Goal: Transaction & Acquisition: Purchase product/service

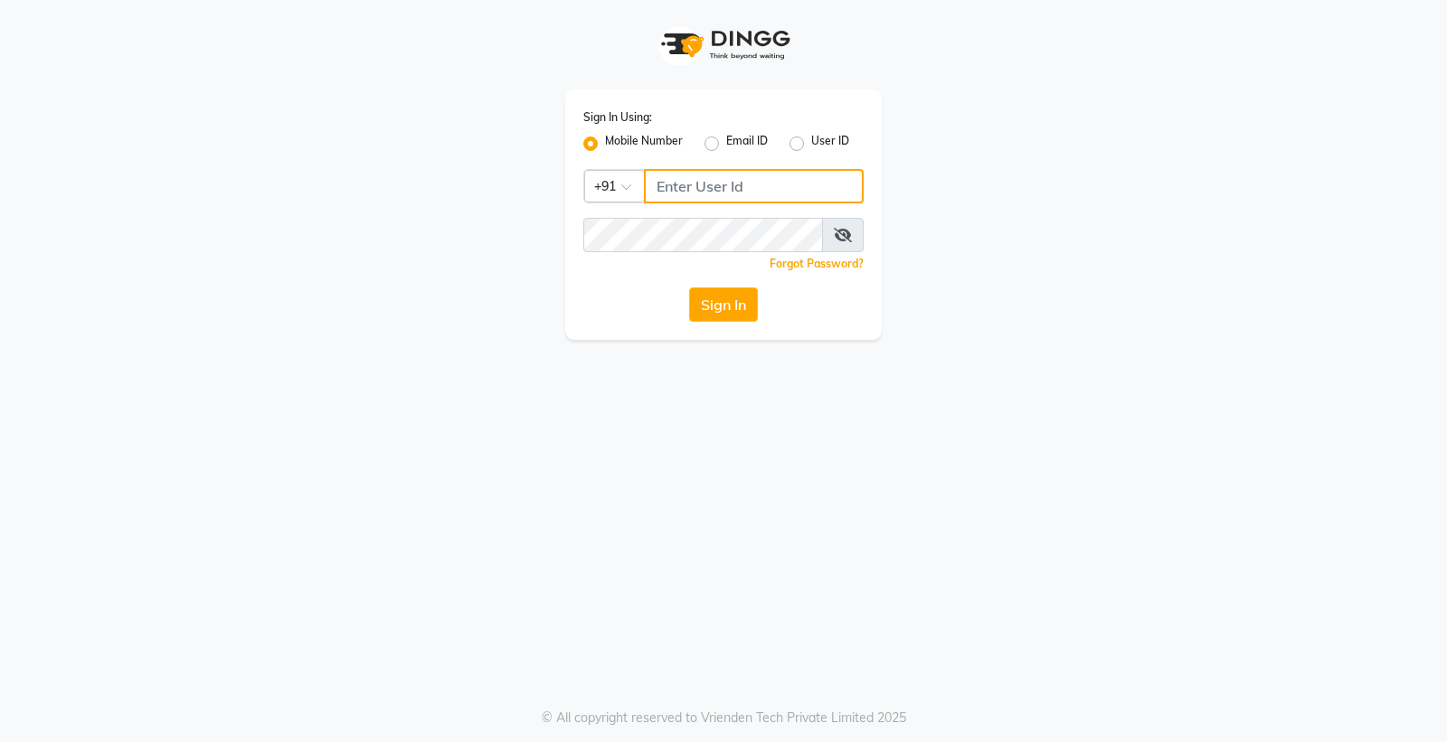
click at [676, 170] on input "Username" at bounding box center [754, 186] width 220 height 34
type input "9056166698"
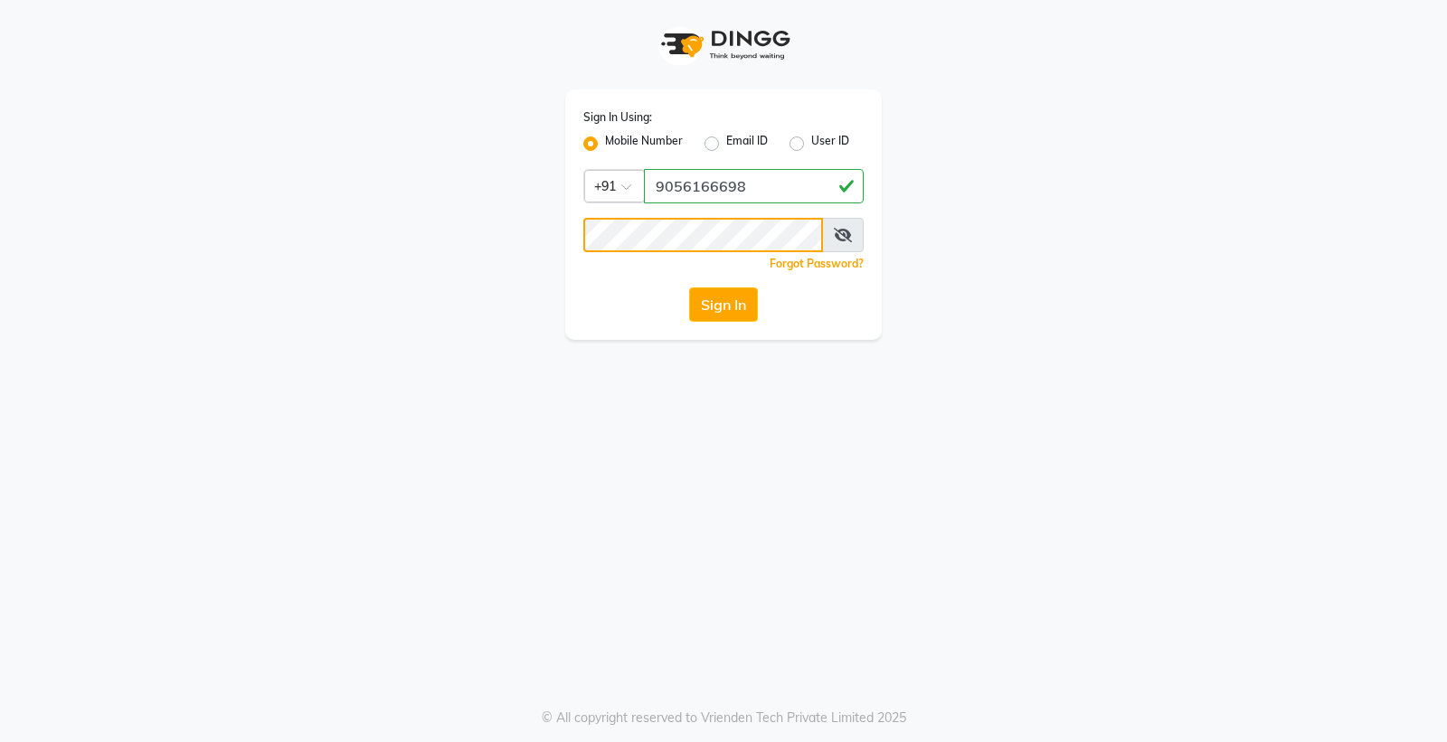
click at [689, 288] on button "Sign In" at bounding box center [723, 305] width 69 height 34
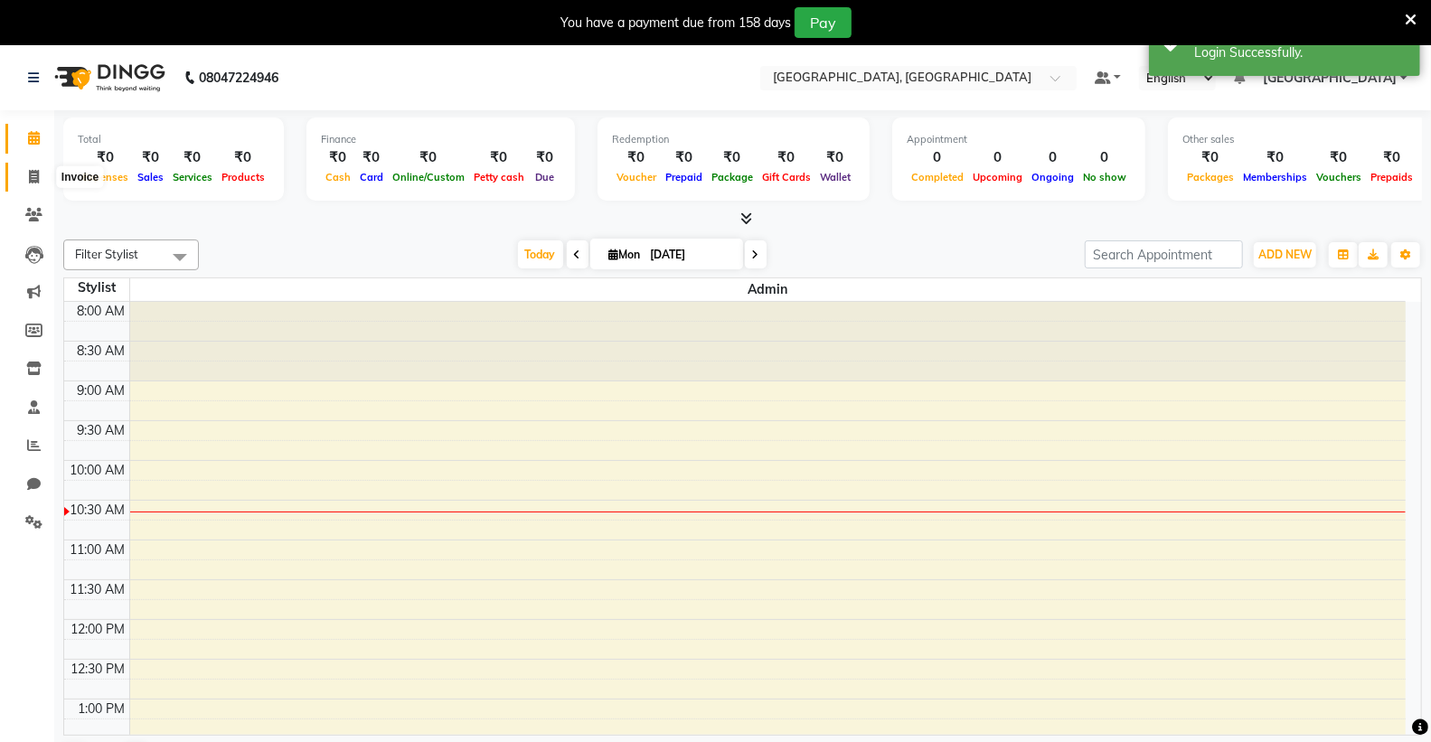
click at [37, 178] on icon at bounding box center [34, 177] width 10 height 14
select select "8017"
select select "service"
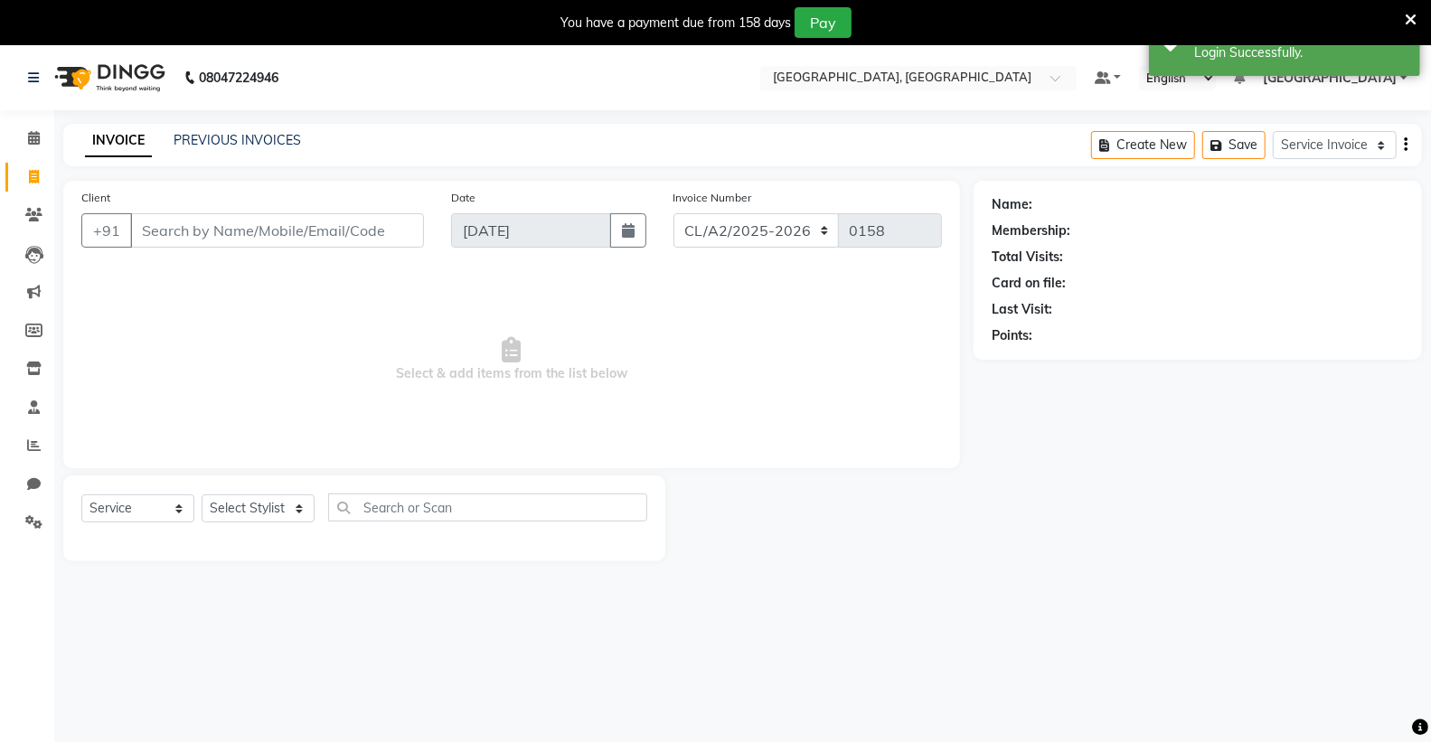
click at [264, 230] on input "Client" at bounding box center [277, 230] width 294 height 34
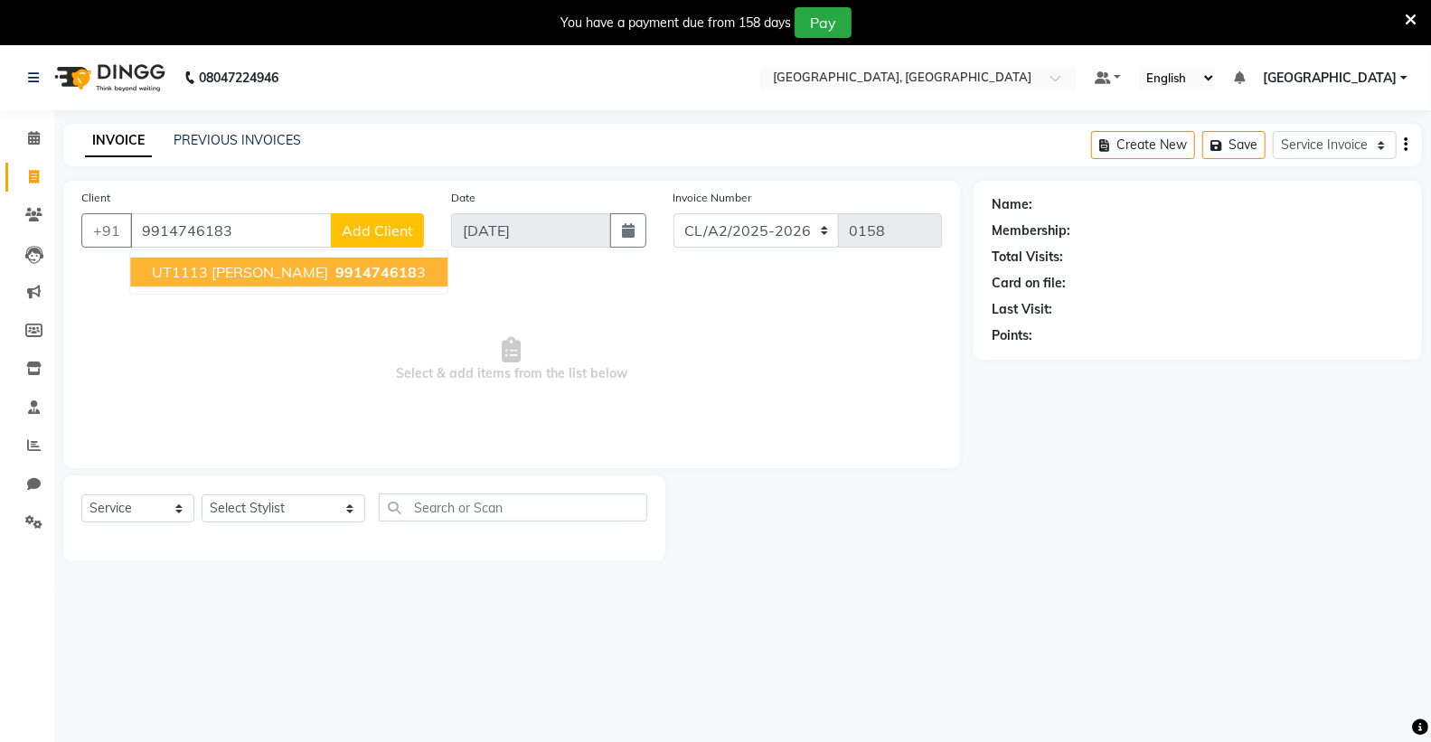
type input "9914746183"
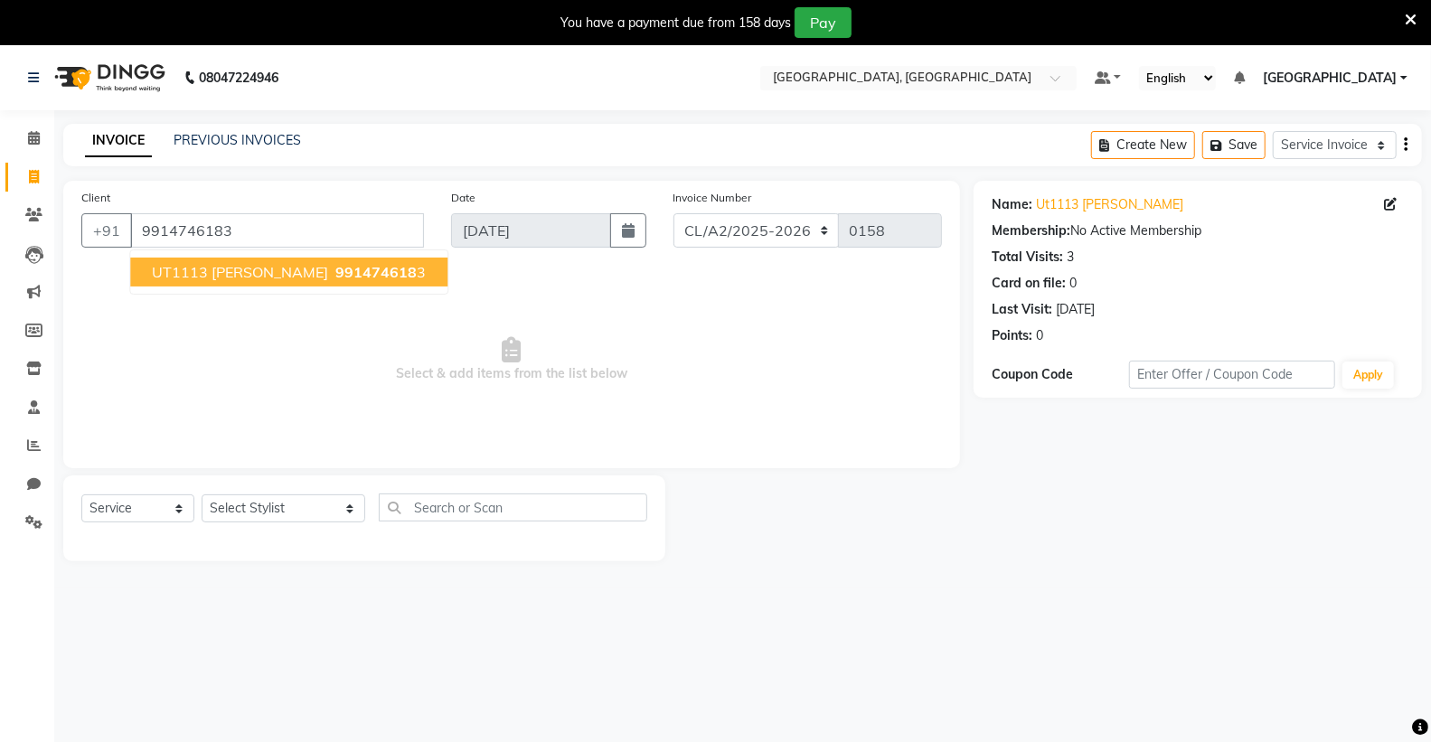
click at [324, 274] on span "UT1113 [PERSON_NAME]" at bounding box center [240, 272] width 176 height 18
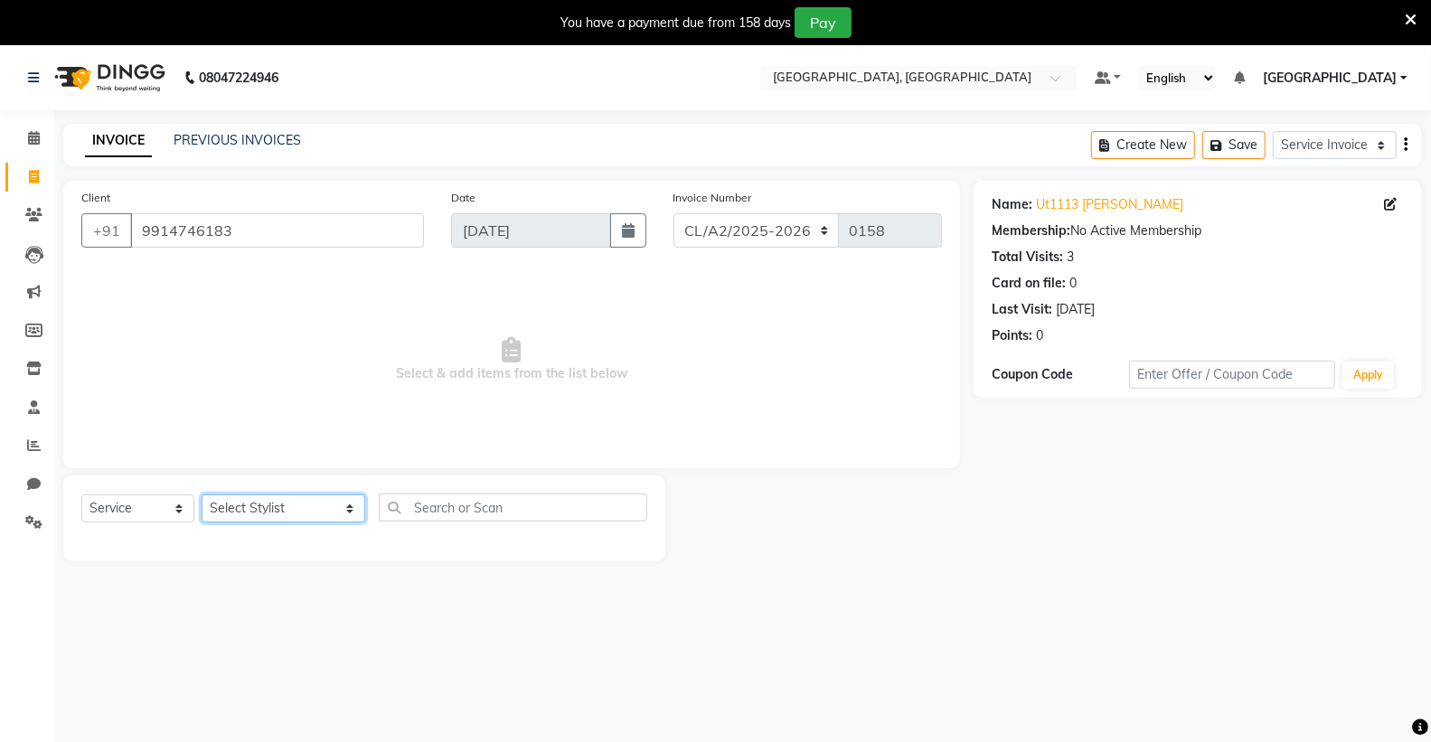
click at [278, 511] on select "Select Stylist Admin [PERSON_NAME] [PERSON_NAME] [PERSON_NAME] [PERSON_NAME] [P…" at bounding box center [284, 509] width 164 height 28
select select "72673"
click at [202, 495] on select "Select Stylist Admin [PERSON_NAME] [PERSON_NAME] [PERSON_NAME] [PERSON_NAME] [P…" at bounding box center [284, 509] width 164 height 28
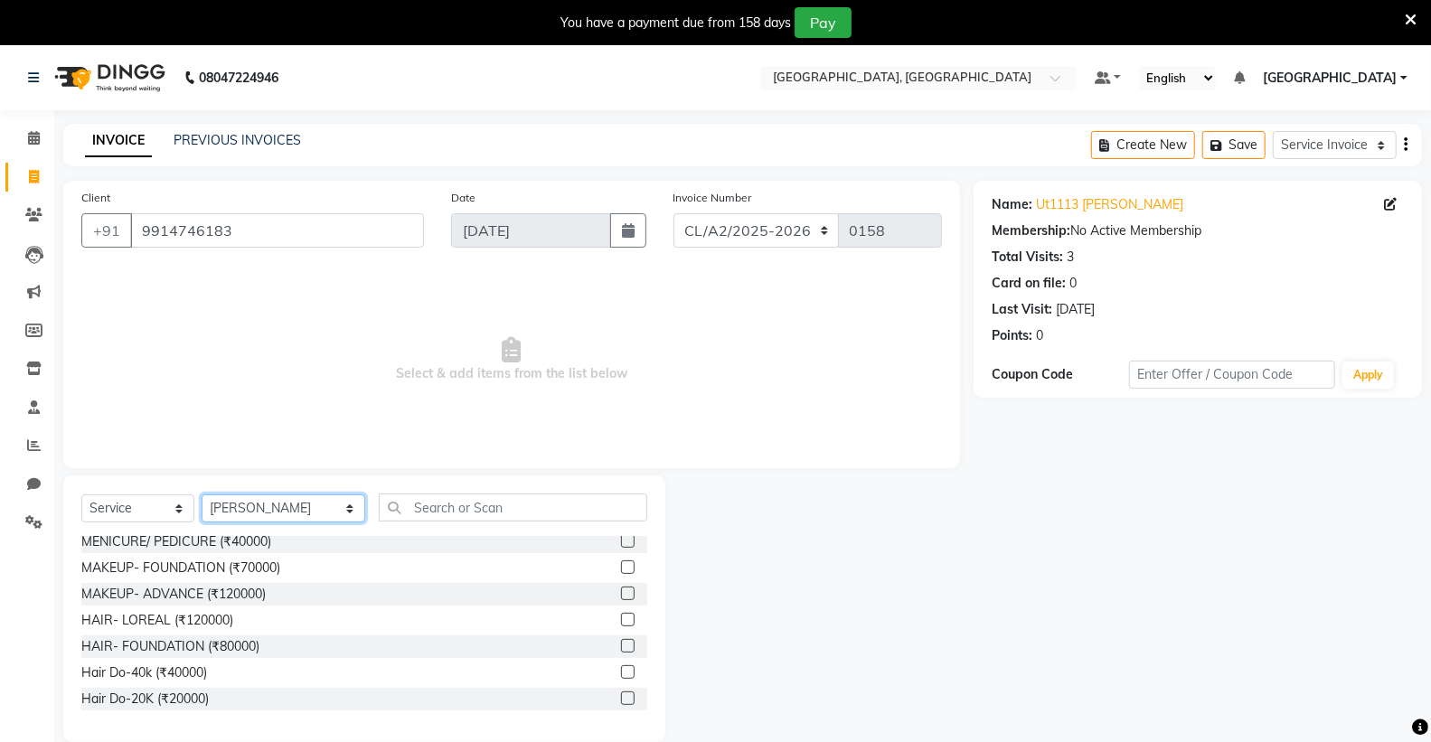
scroll to position [301, 0]
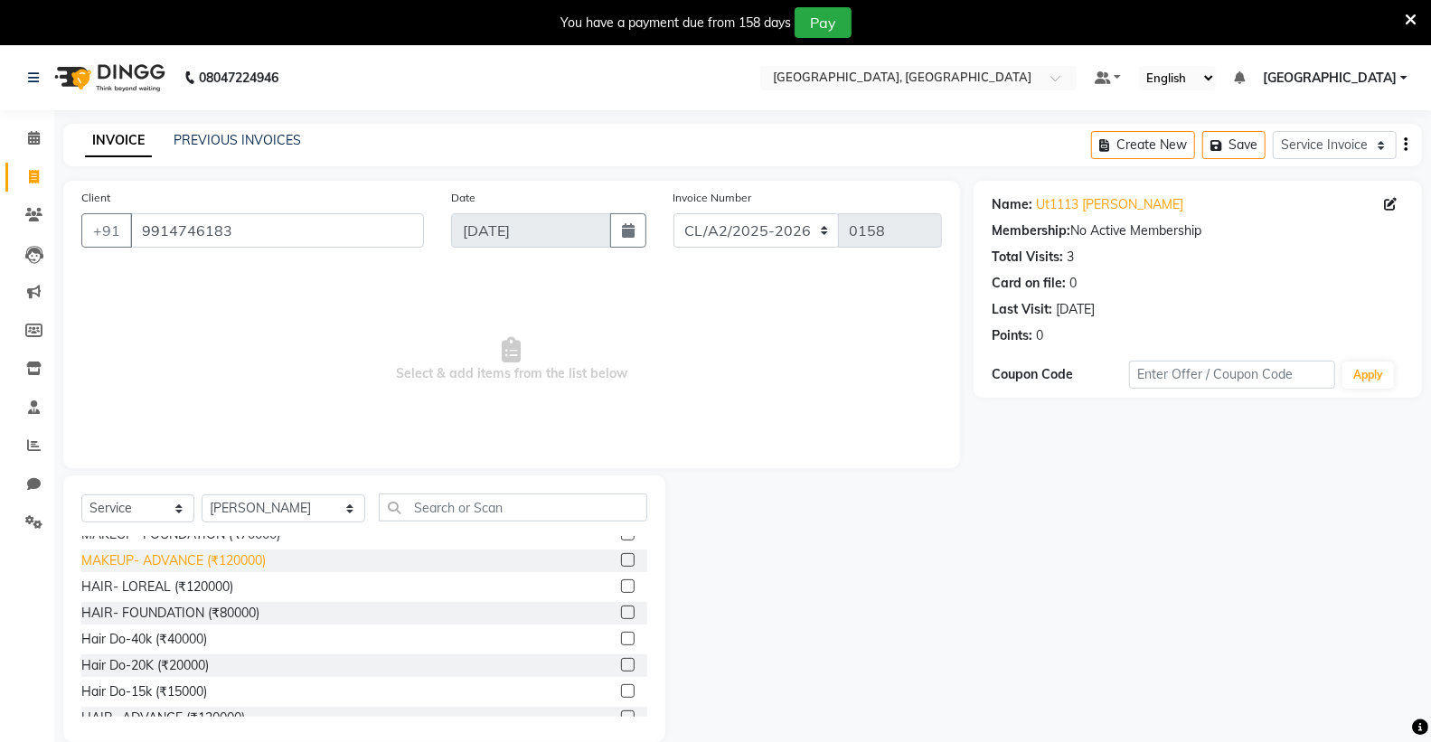
click at [169, 562] on div "MAKEUP- ADVANCE (₹120000)" at bounding box center [173, 561] width 184 height 19
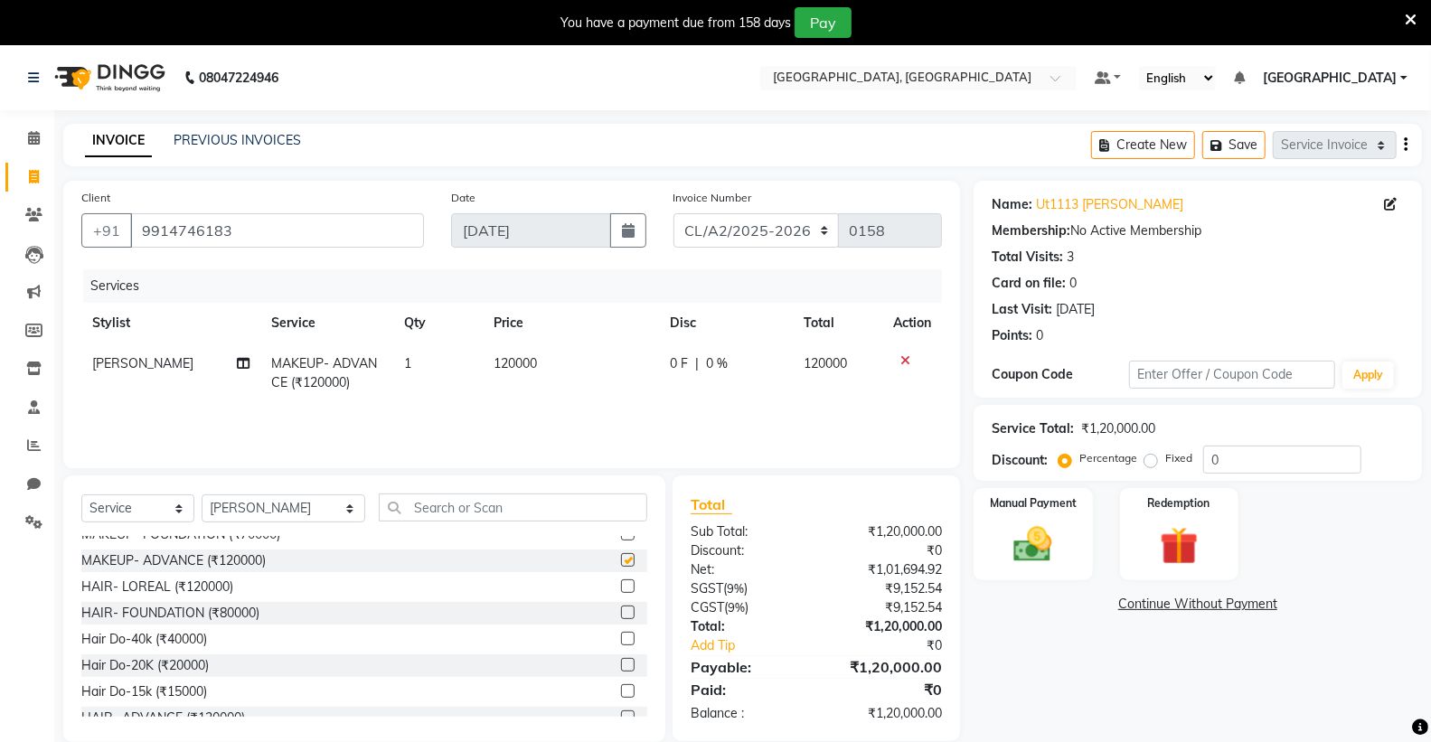
checkbox input "false"
click at [508, 364] on span "120000" at bounding box center [515, 363] width 43 height 16
select select "72673"
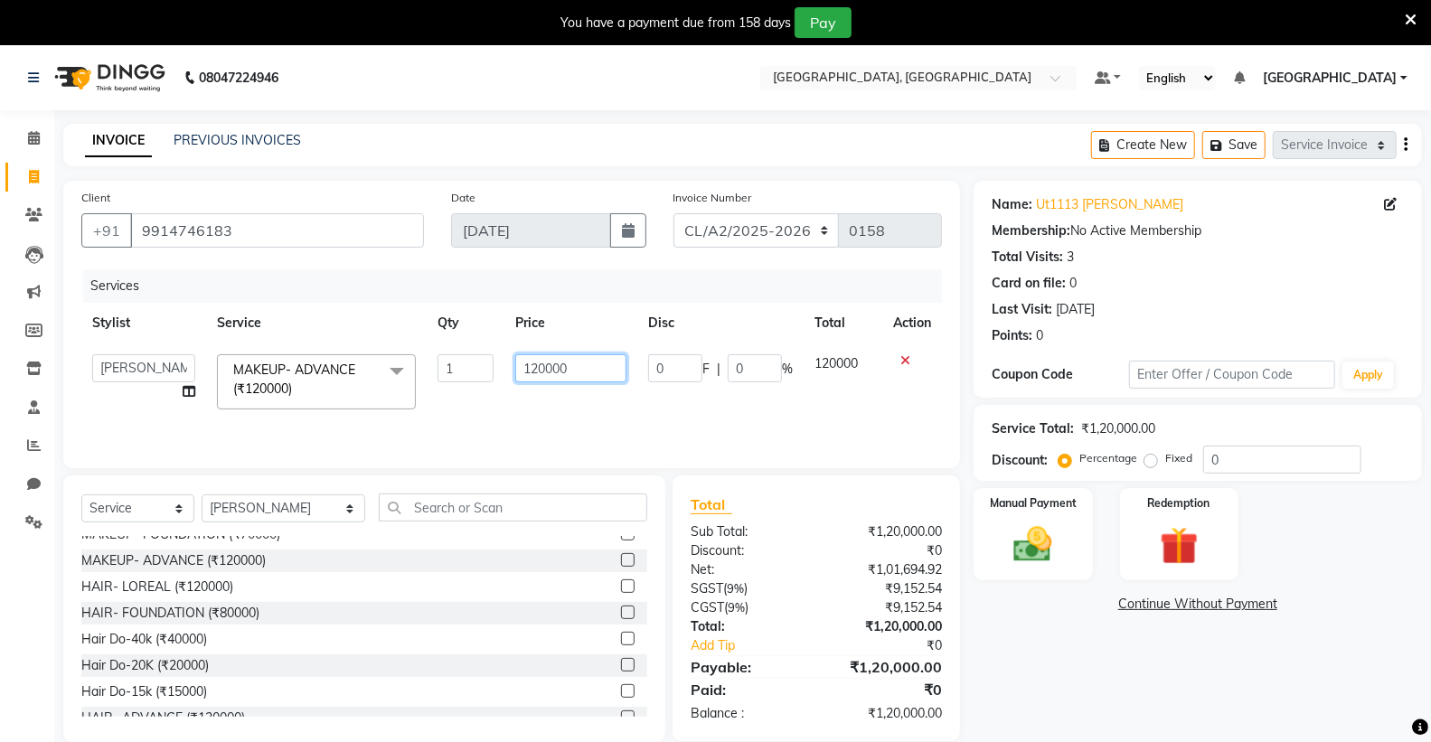
click at [540, 368] on input "120000" at bounding box center [570, 368] width 111 height 28
click at [546, 367] on input "120000" at bounding box center [570, 368] width 111 height 28
type input "15000"
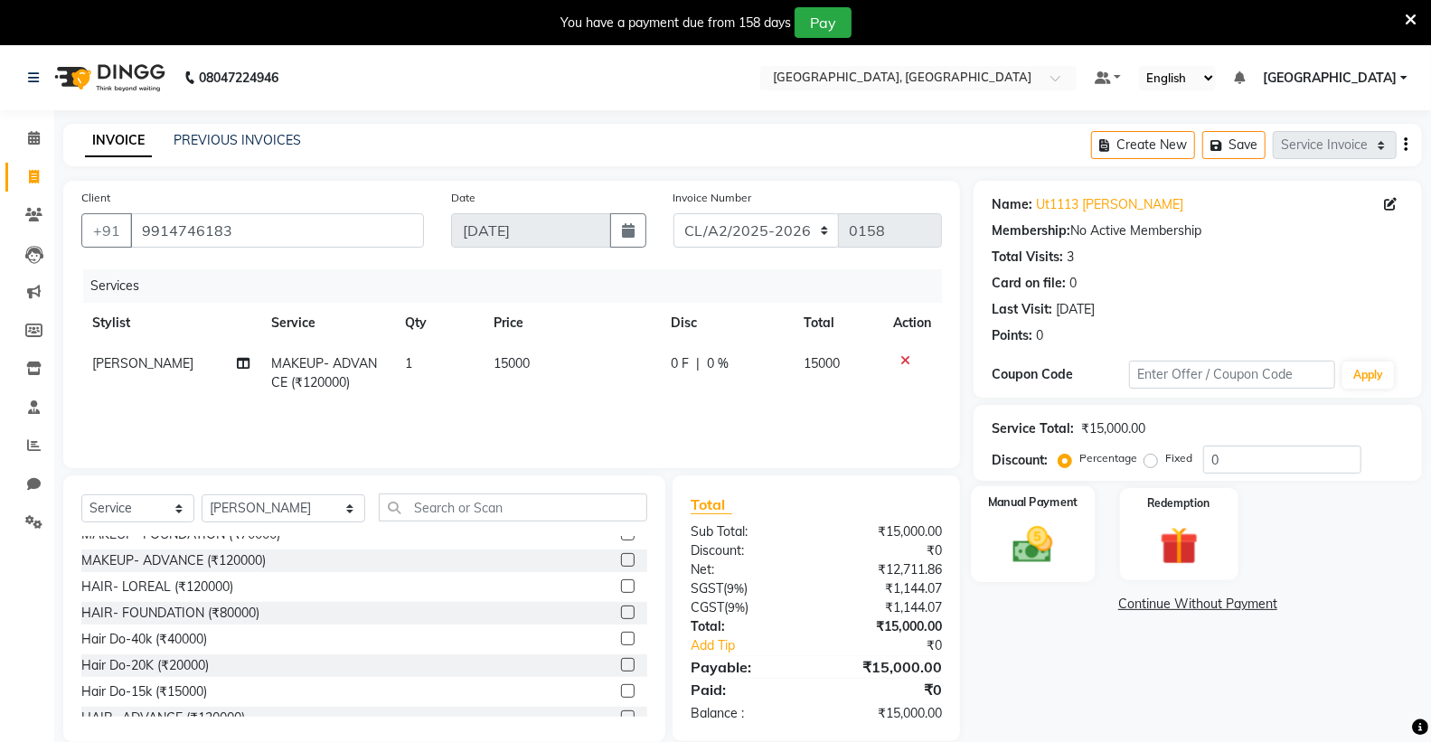
click at [1052, 541] on img at bounding box center [1033, 545] width 64 height 46
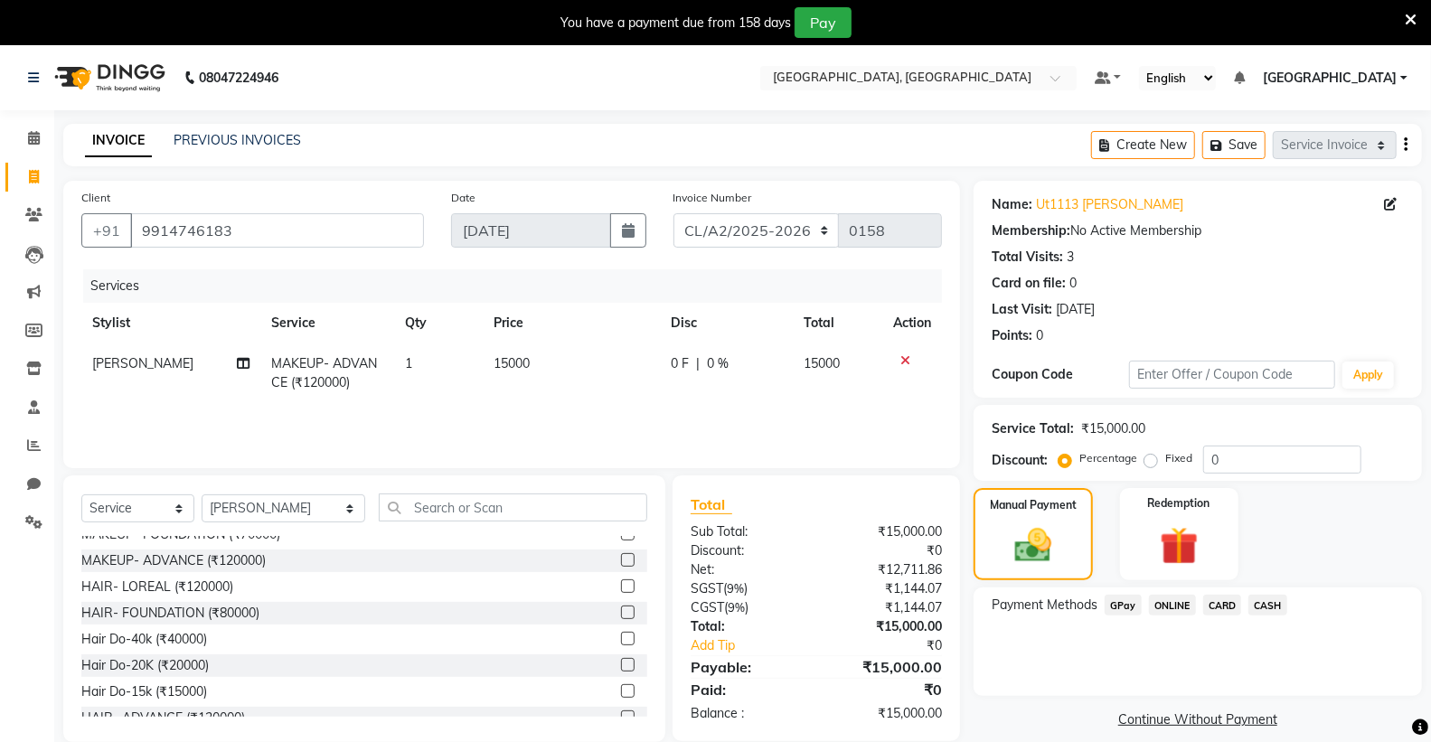
click at [1121, 607] on span "GPay" at bounding box center [1123, 605] width 37 height 21
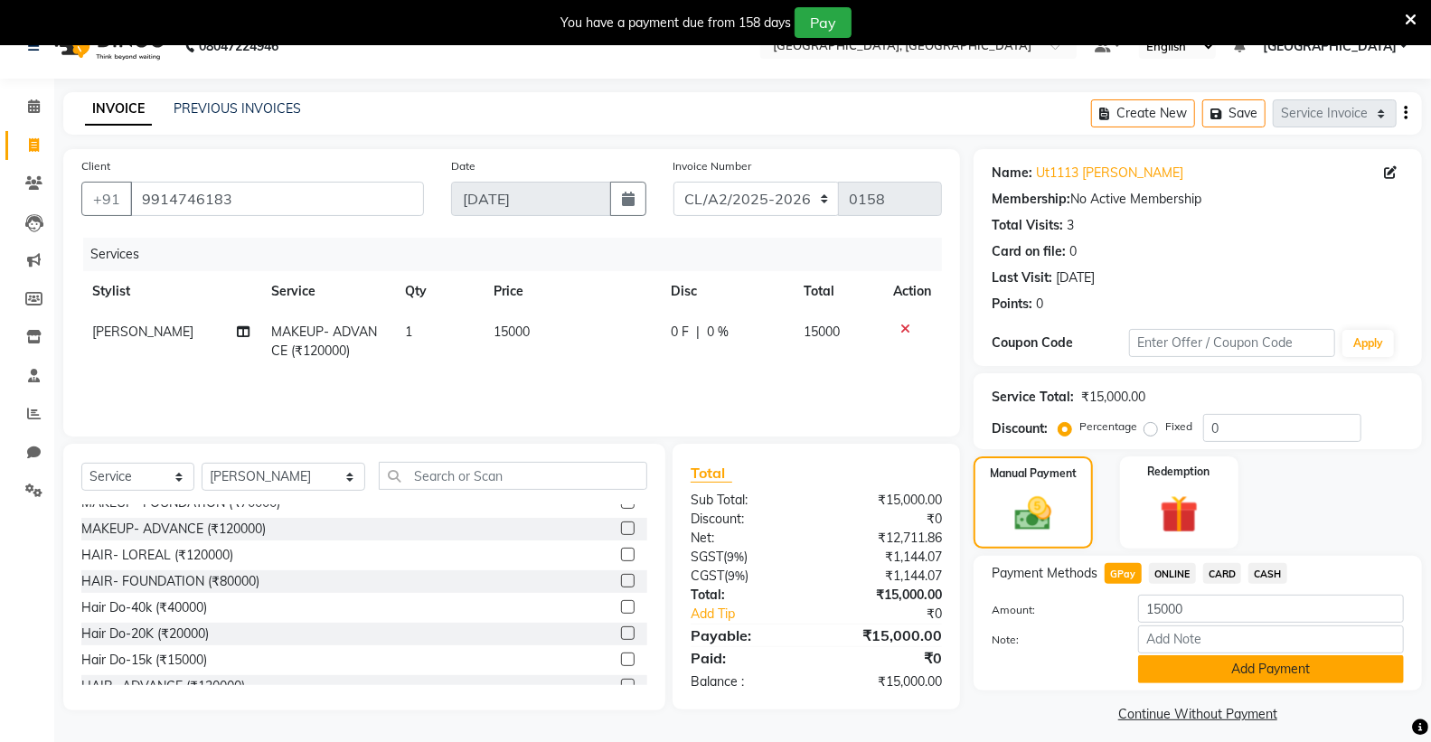
scroll to position [45, 0]
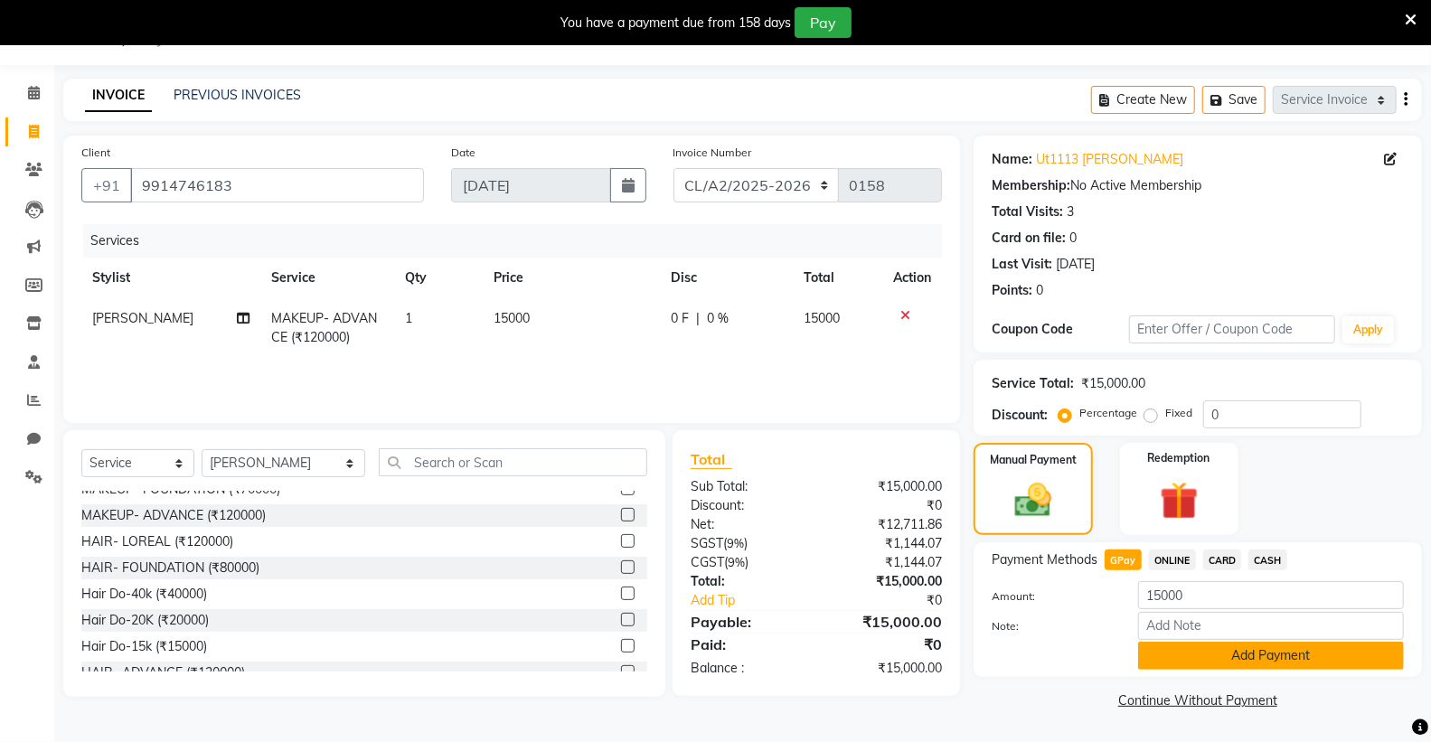
click at [1273, 654] on button "Add Payment" at bounding box center [1271, 656] width 266 height 28
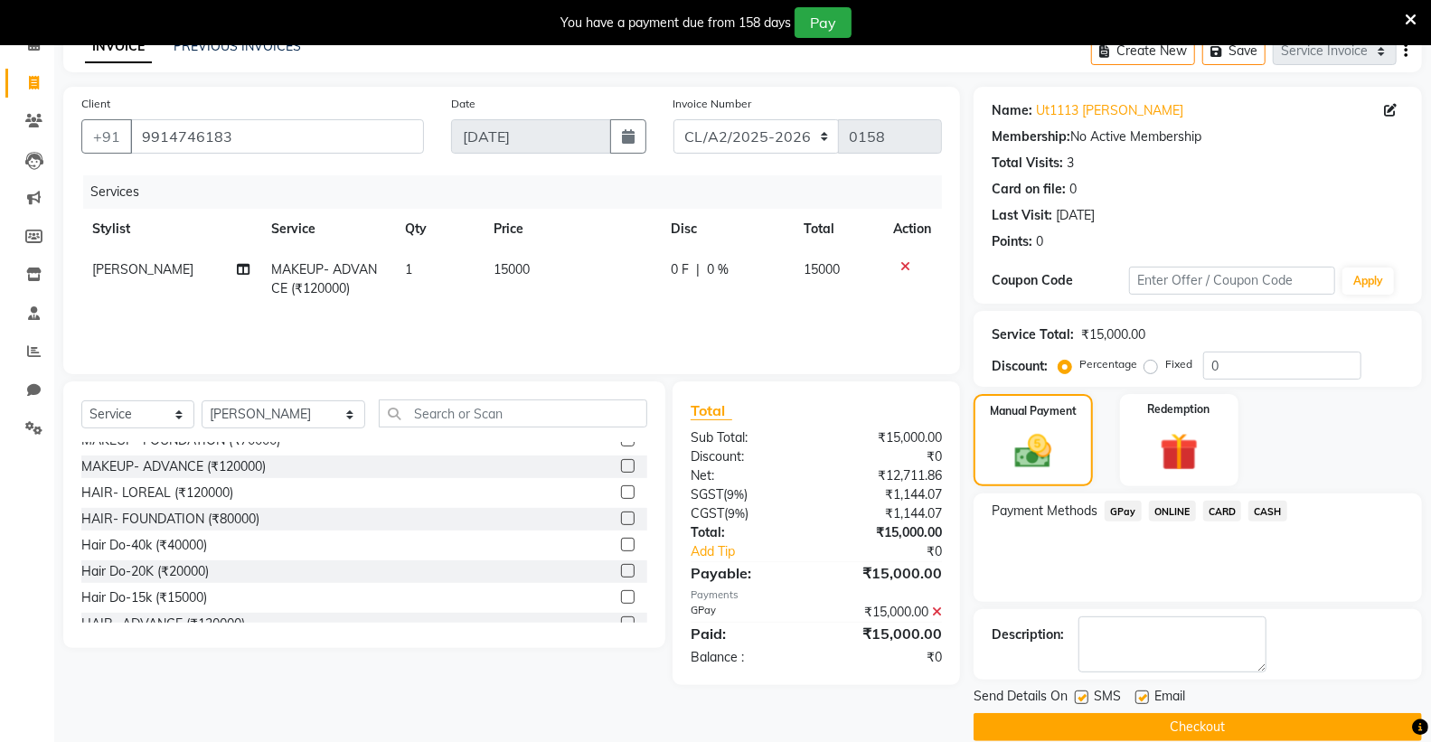
scroll to position [120, 0]
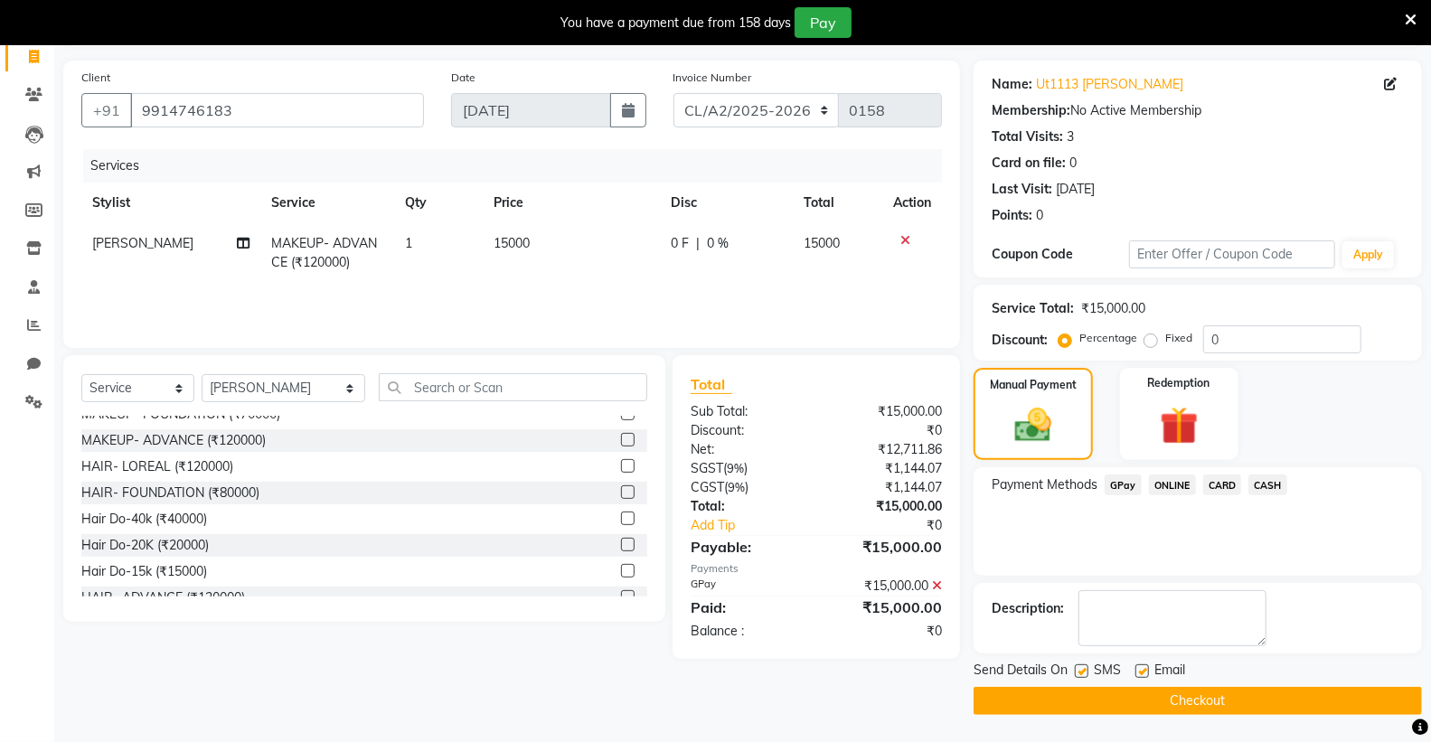
click at [1173, 702] on button "Checkout" at bounding box center [1198, 701] width 448 height 28
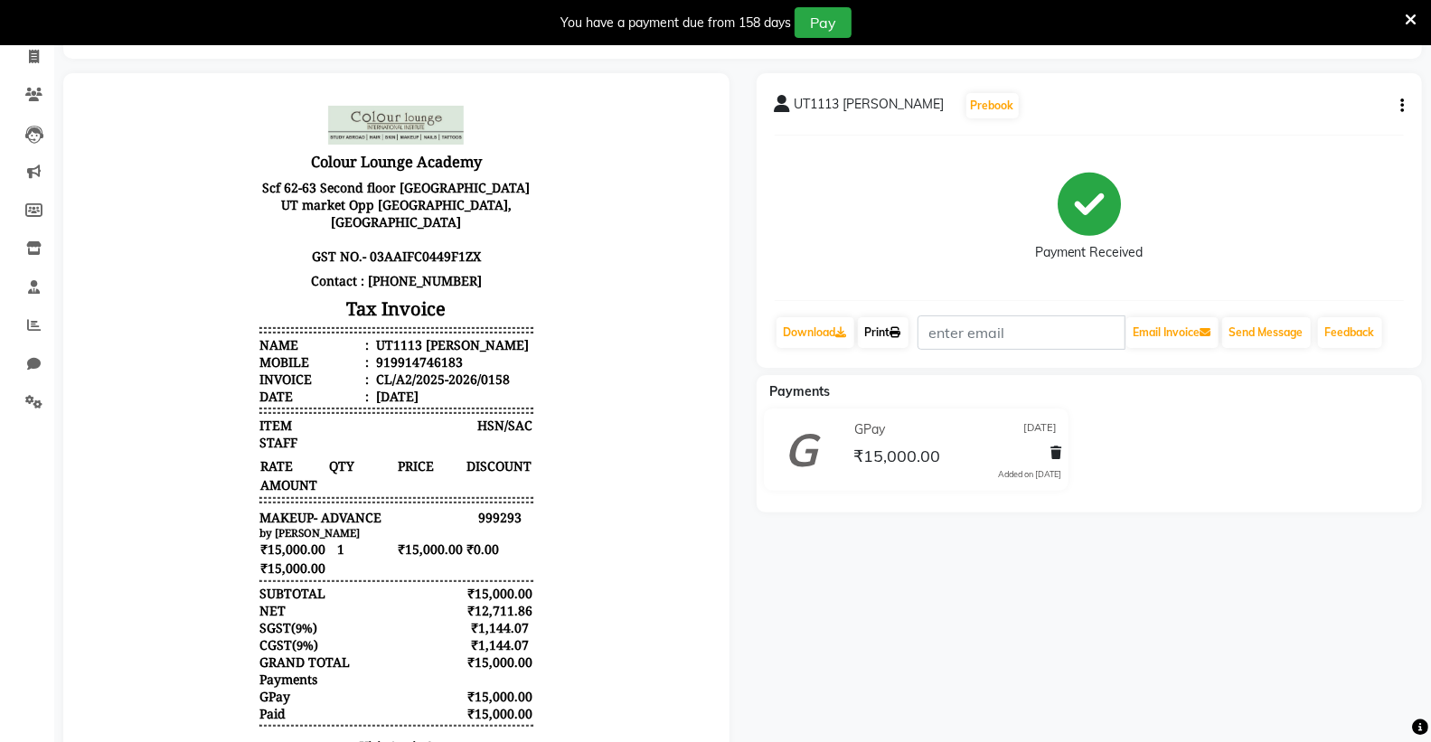
click at [887, 326] on link "Print" at bounding box center [883, 332] width 51 height 31
click at [895, 328] on link "Print" at bounding box center [883, 332] width 51 height 31
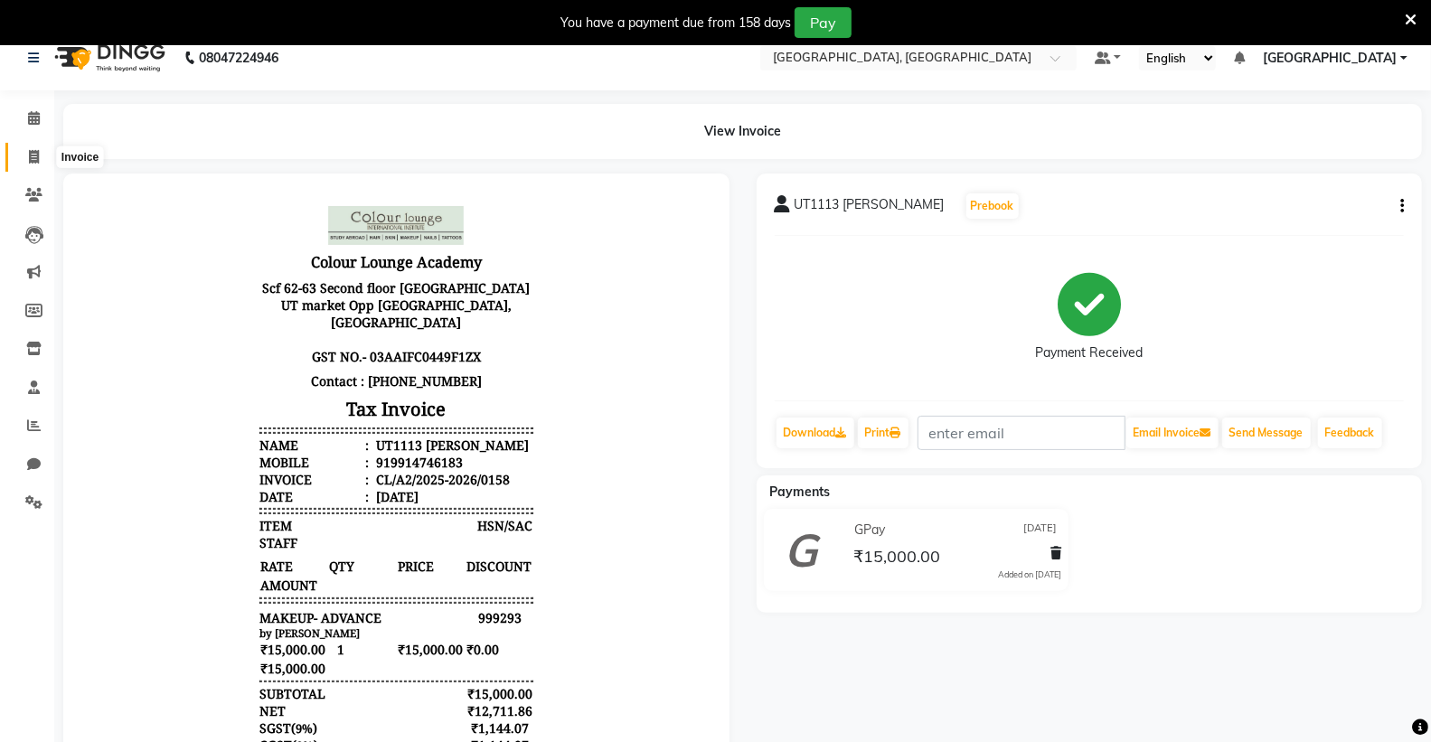
click at [36, 157] on icon at bounding box center [34, 157] width 10 height 14
select select "service"
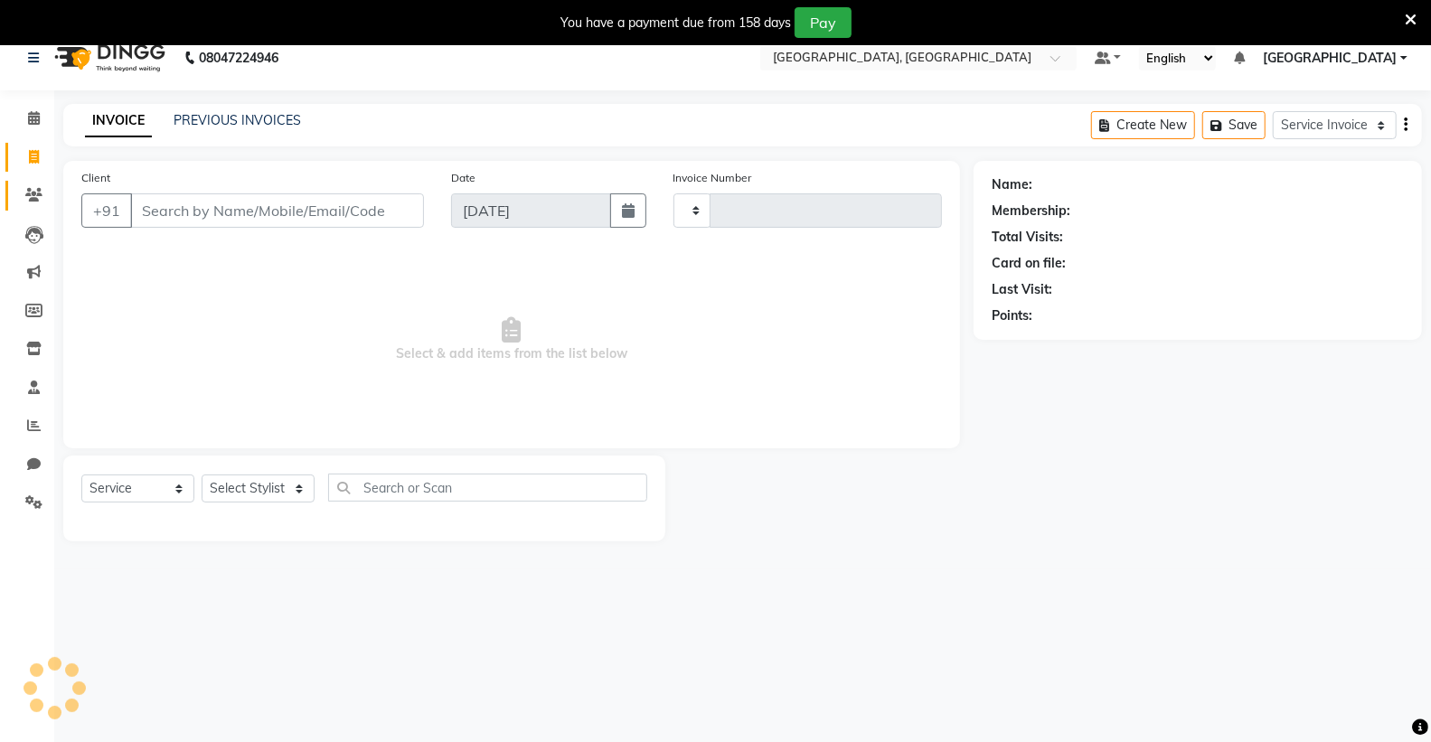
scroll to position [45, 0]
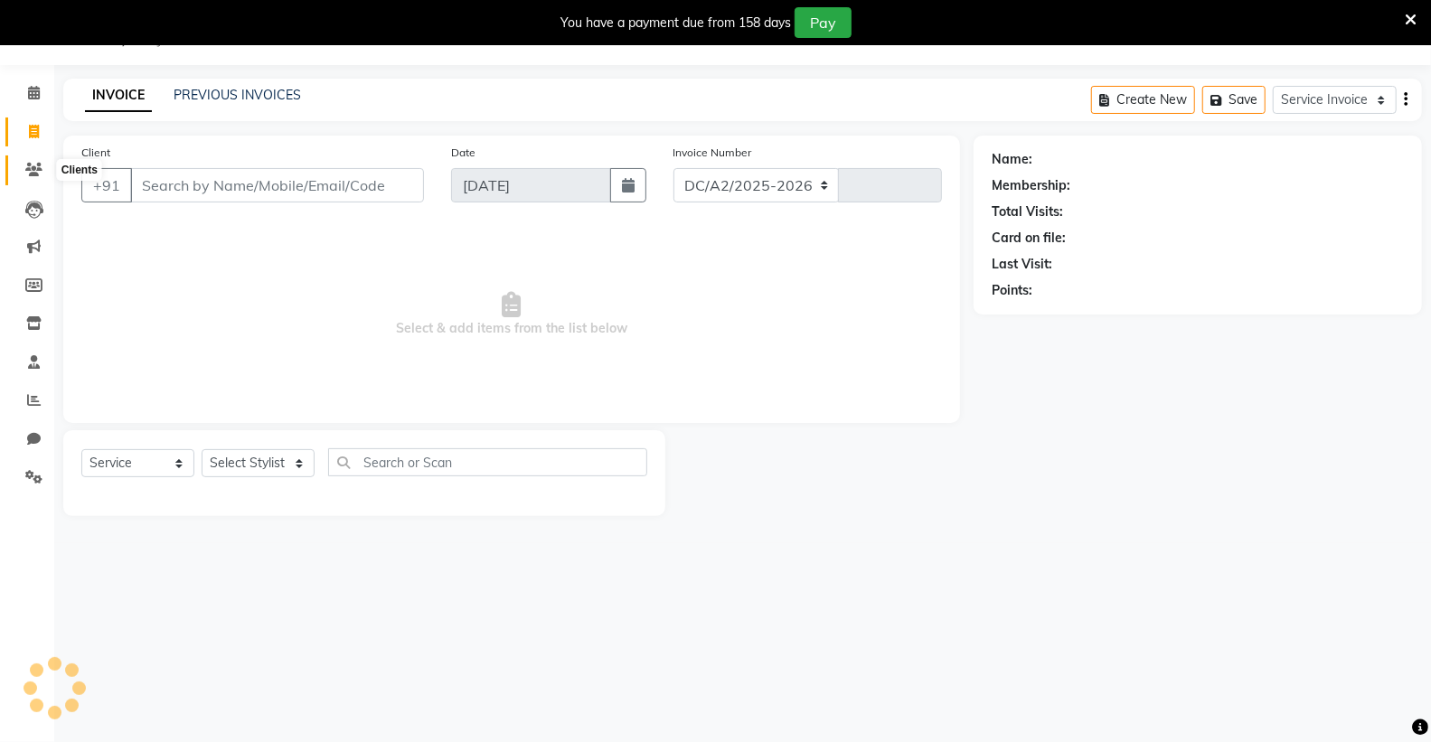
select select "8017"
type input "0159"
click at [226, 166] on div "Client +91" at bounding box center [253, 180] width 370 height 74
click at [201, 187] on input "Client" at bounding box center [277, 185] width 294 height 34
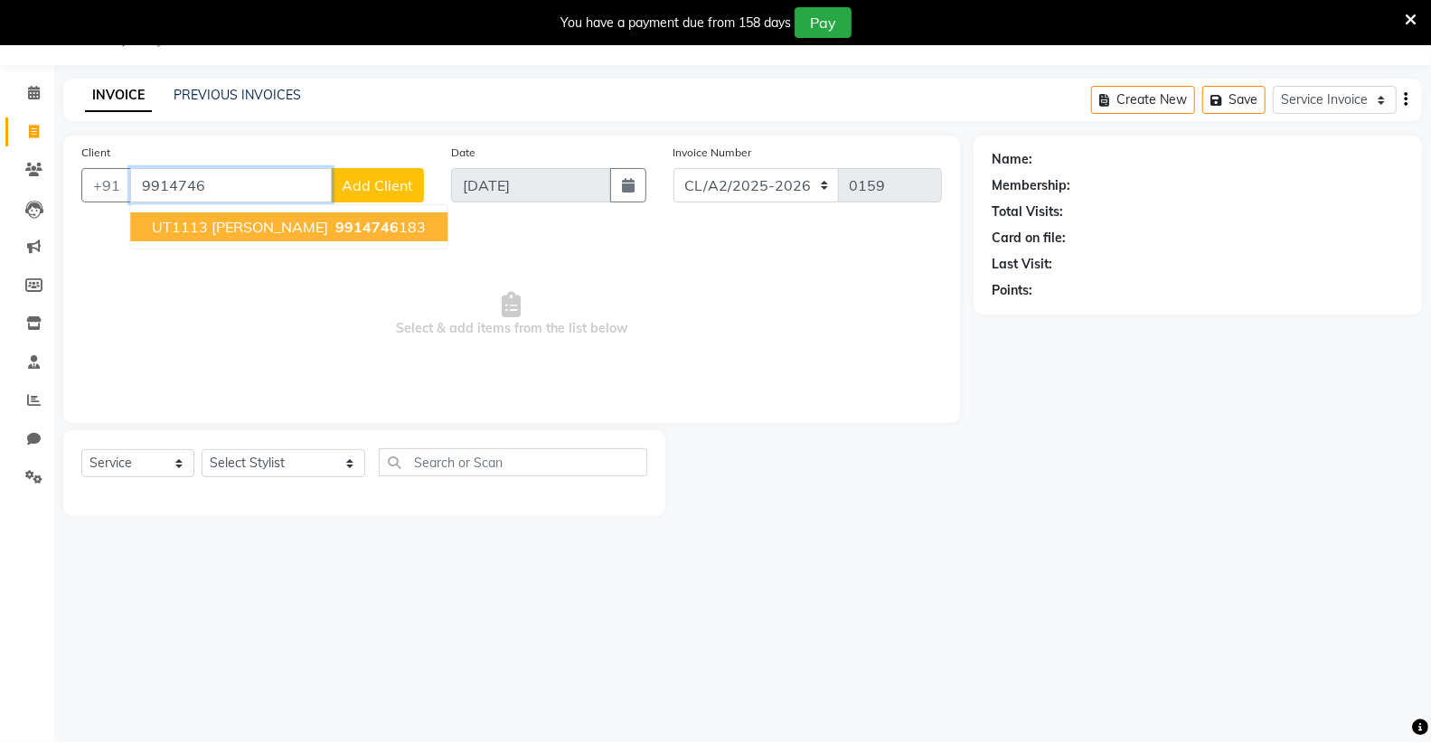
click at [328, 218] on span "UT1113 [PERSON_NAME]" at bounding box center [240, 227] width 176 height 18
type input "9914746183"
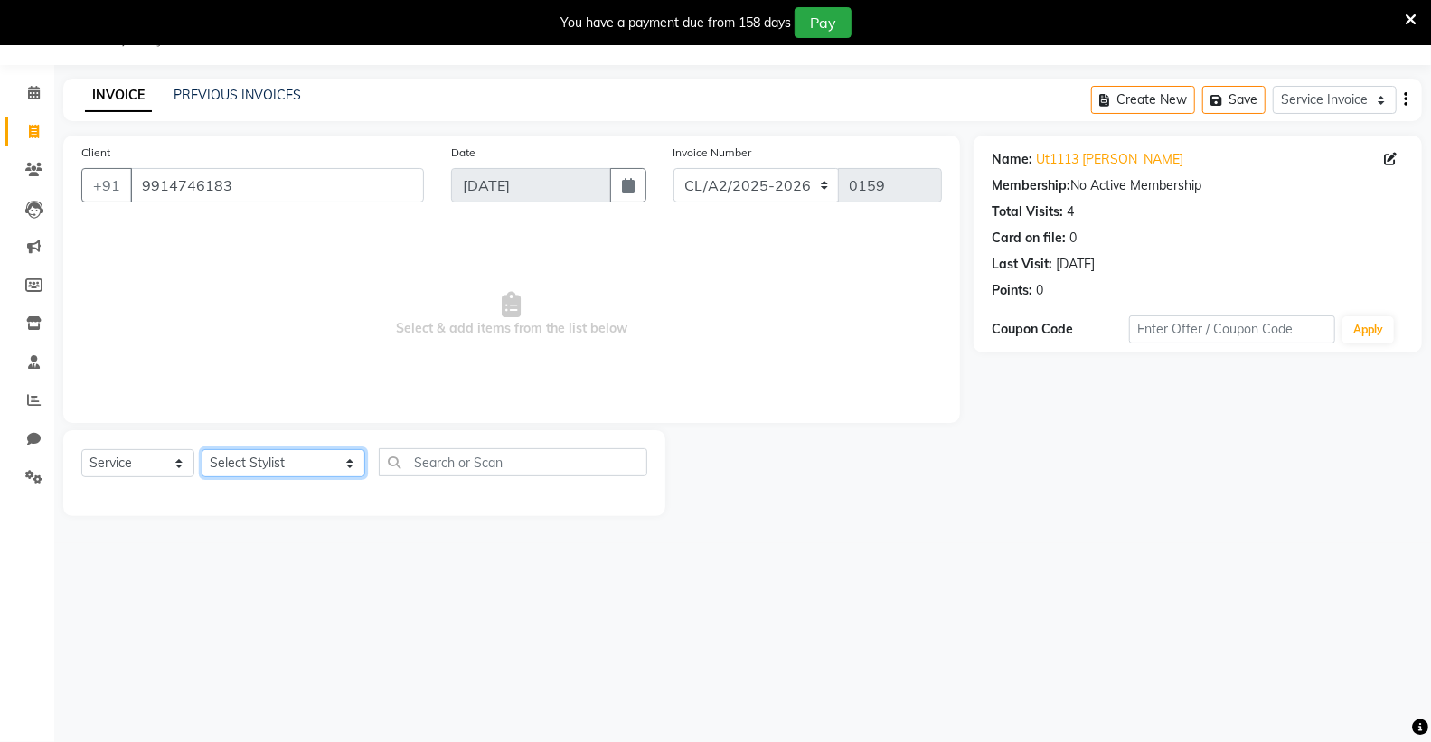
click at [262, 463] on select "Select Stylist Admin [PERSON_NAME] [PERSON_NAME] [PERSON_NAME] [PERSON_NAME] [P…" at bounding box center [284, 463] width 164 height 28
select select "72673"
click at [202, 450] on select "Select Stylist Admin [PERSON_NAME] [PERSON_NAME] [PERSON_NAME] [PERSON_NAME] [P…" at bounding box center [284, 463] width 164 height 28
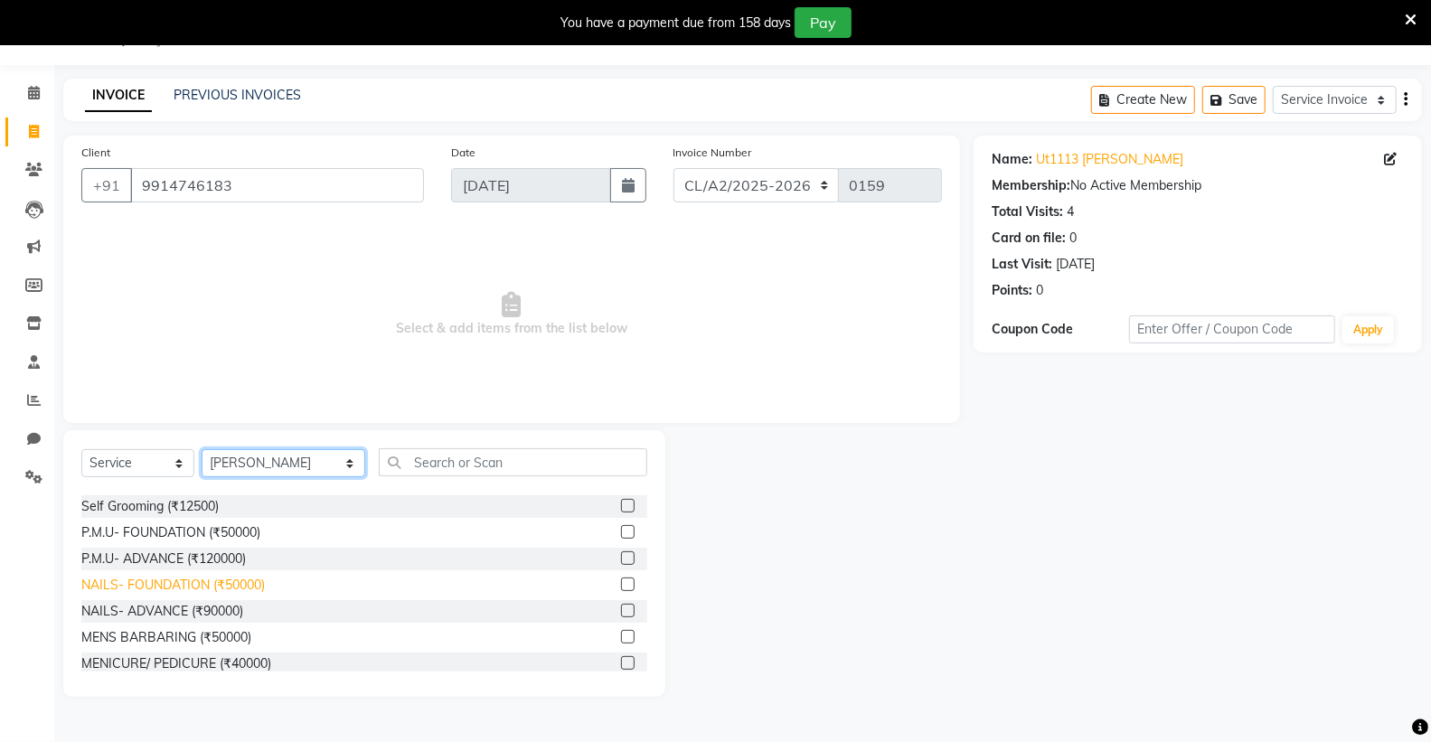
scroll to position [201, 0]
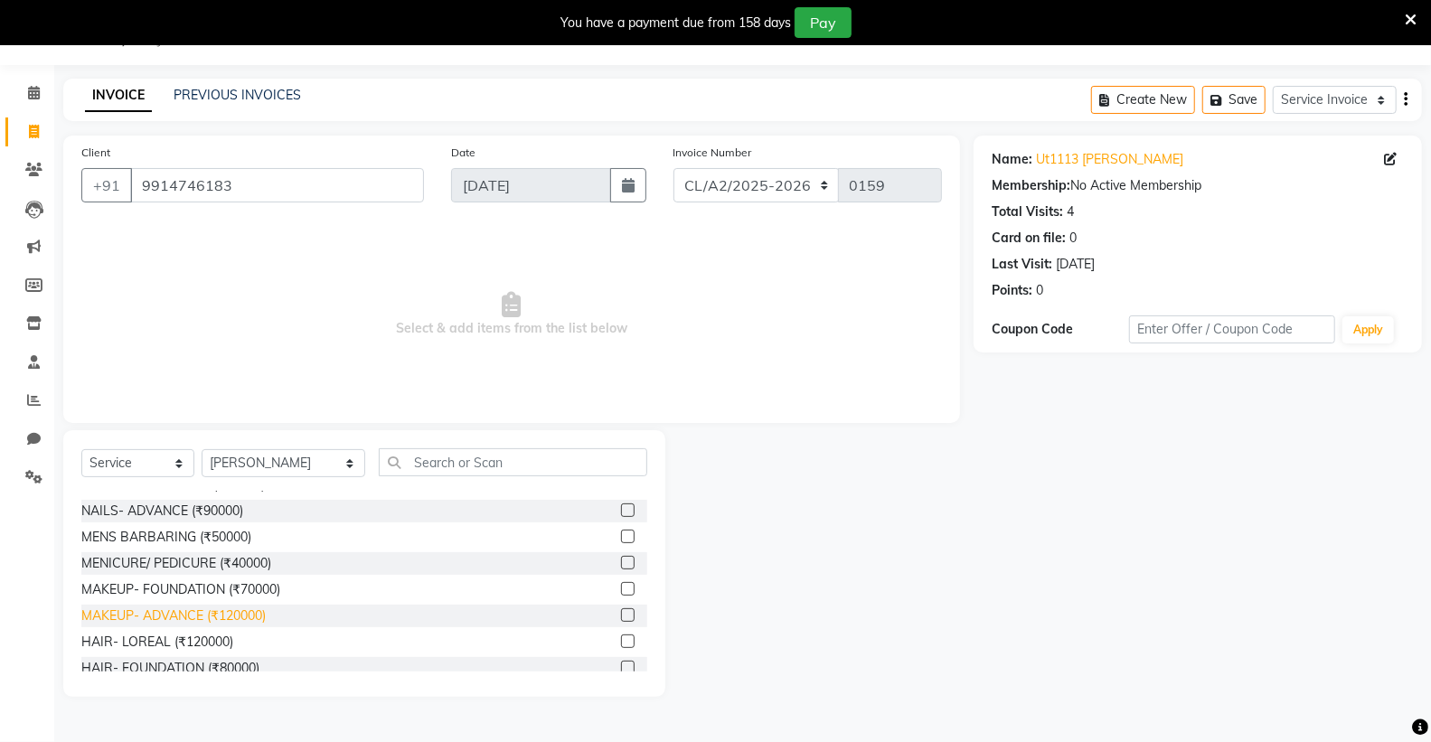
click at [183, 610] on div "MAKEUP- ADVANCE (₹120000)" at bounding box center [173, 616] width 184 height 19
checkbox input "false"
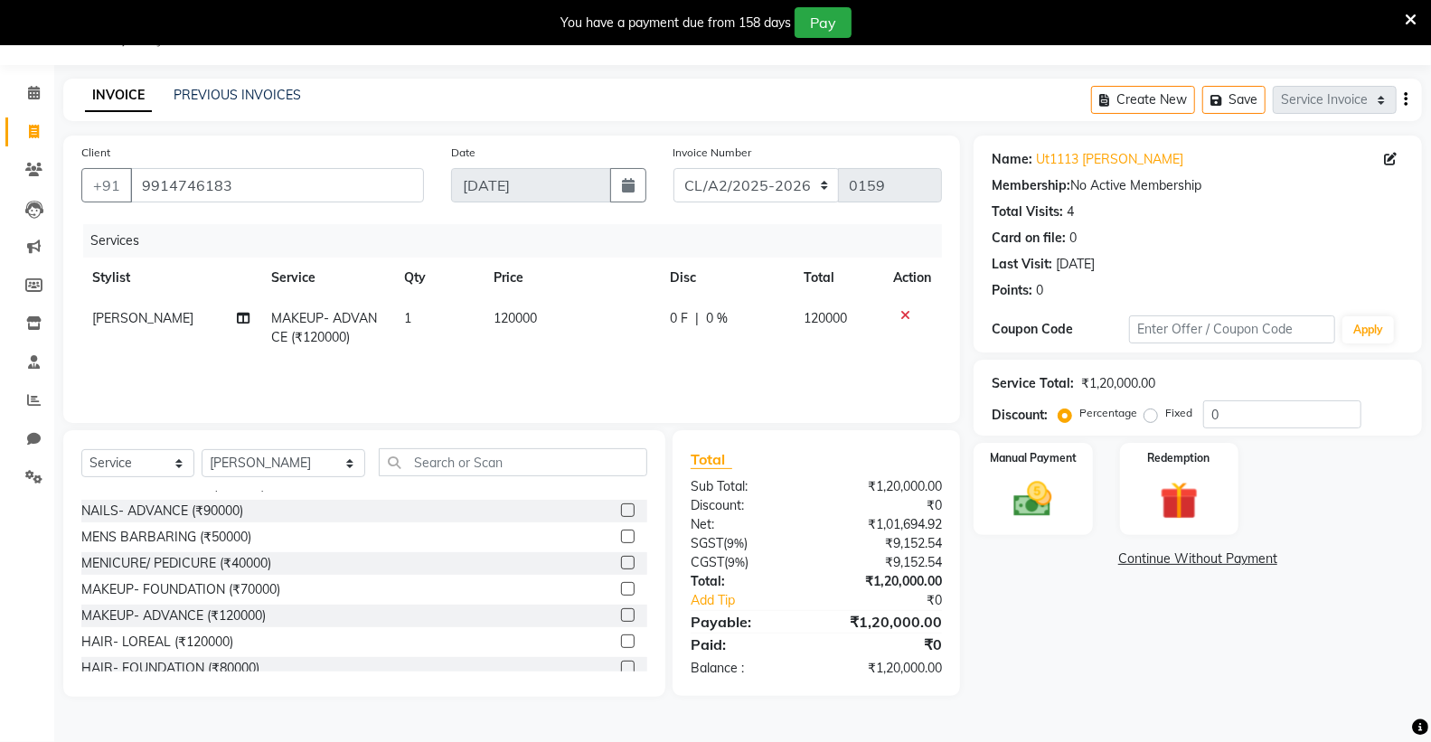
click at [510, 319] on span "120000" at bounding box center [515, 318] width 43 height 16
select select "72673"
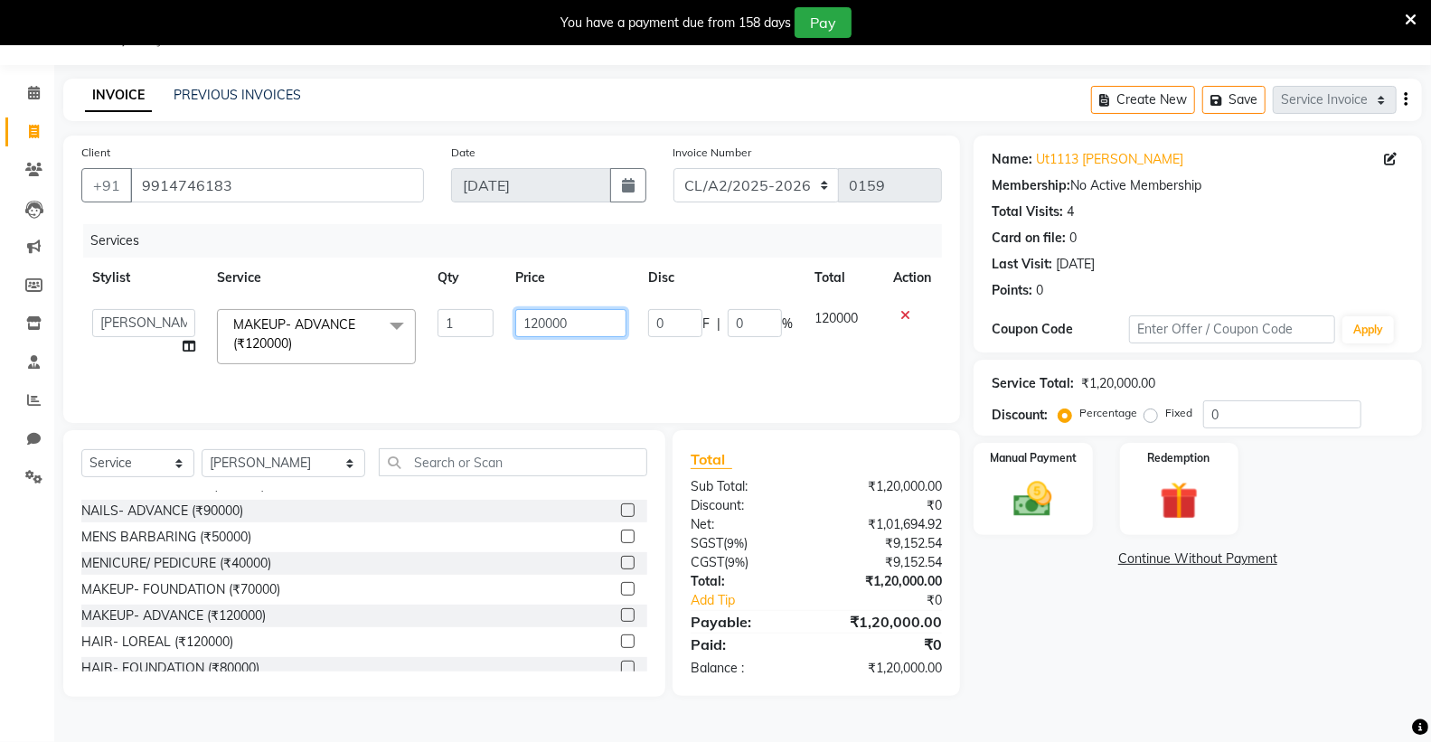
click at [543, 321] on input "120000" at bounding box center [570, 323] width 111 height 28
type input "13000"
click at [1042, 482] on img at bounding box center [1033, 499] width 64 height 46
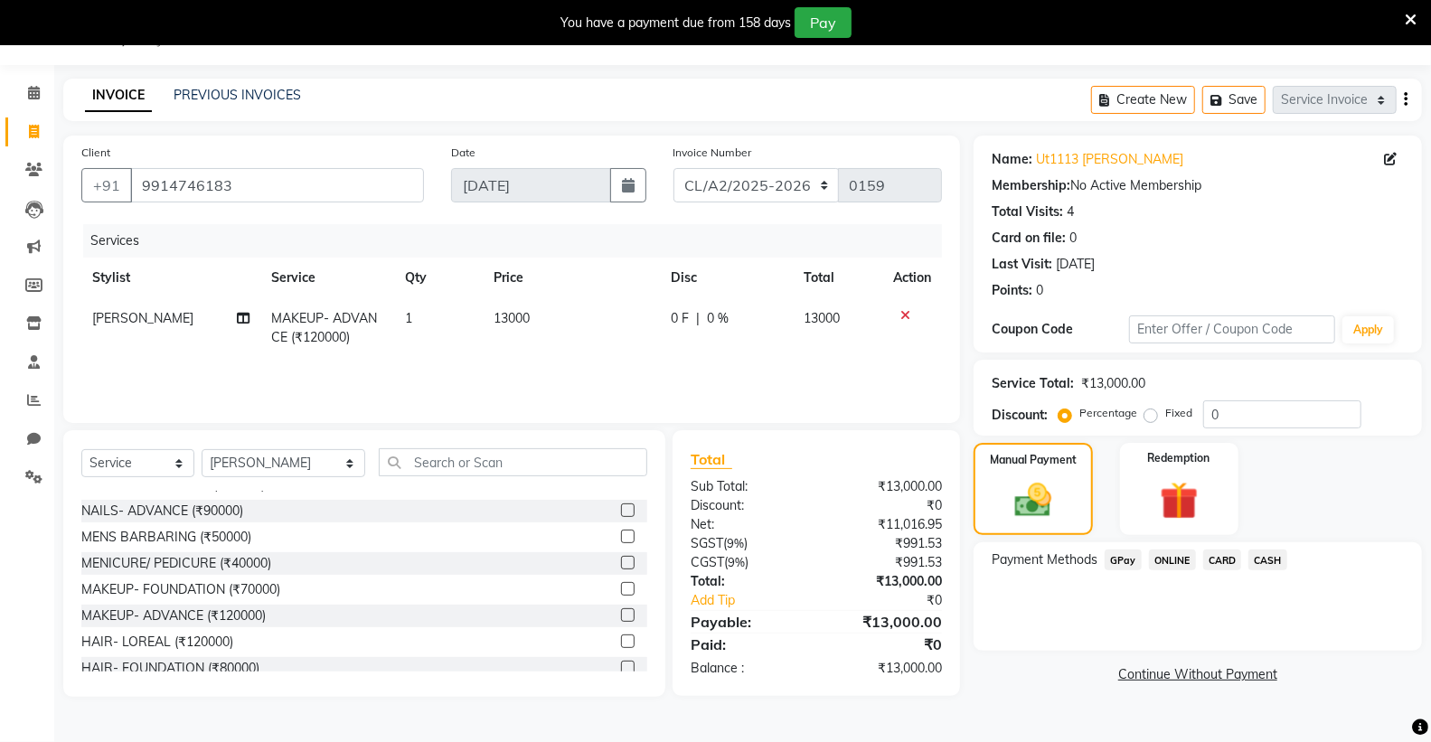
click at [1259, 559] on span "CASH" at bounding box center [1268, 560] width 39 height 21
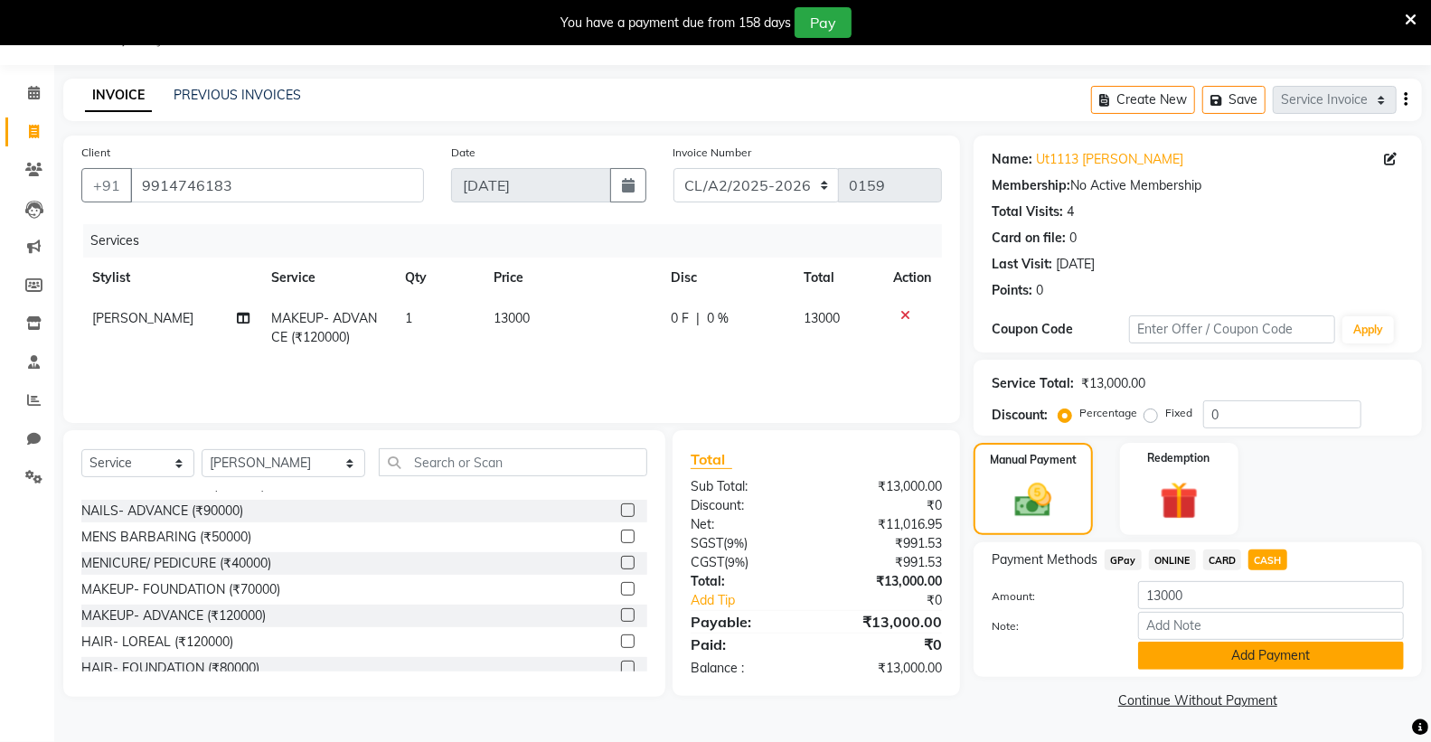
click at [1258, 654] on button "Add Payment" at bounding box center [1271, 656] width 266 height 28
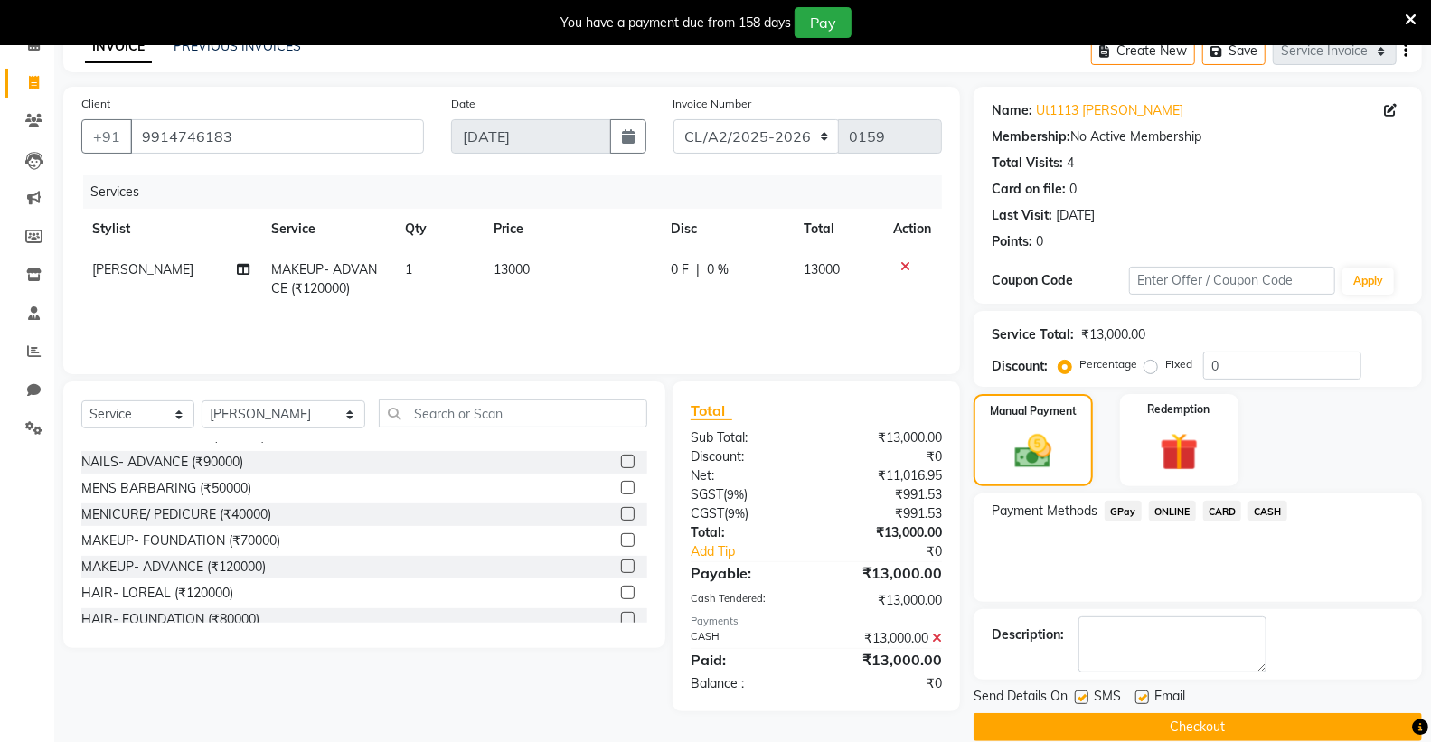
scroll to position [120, 0]
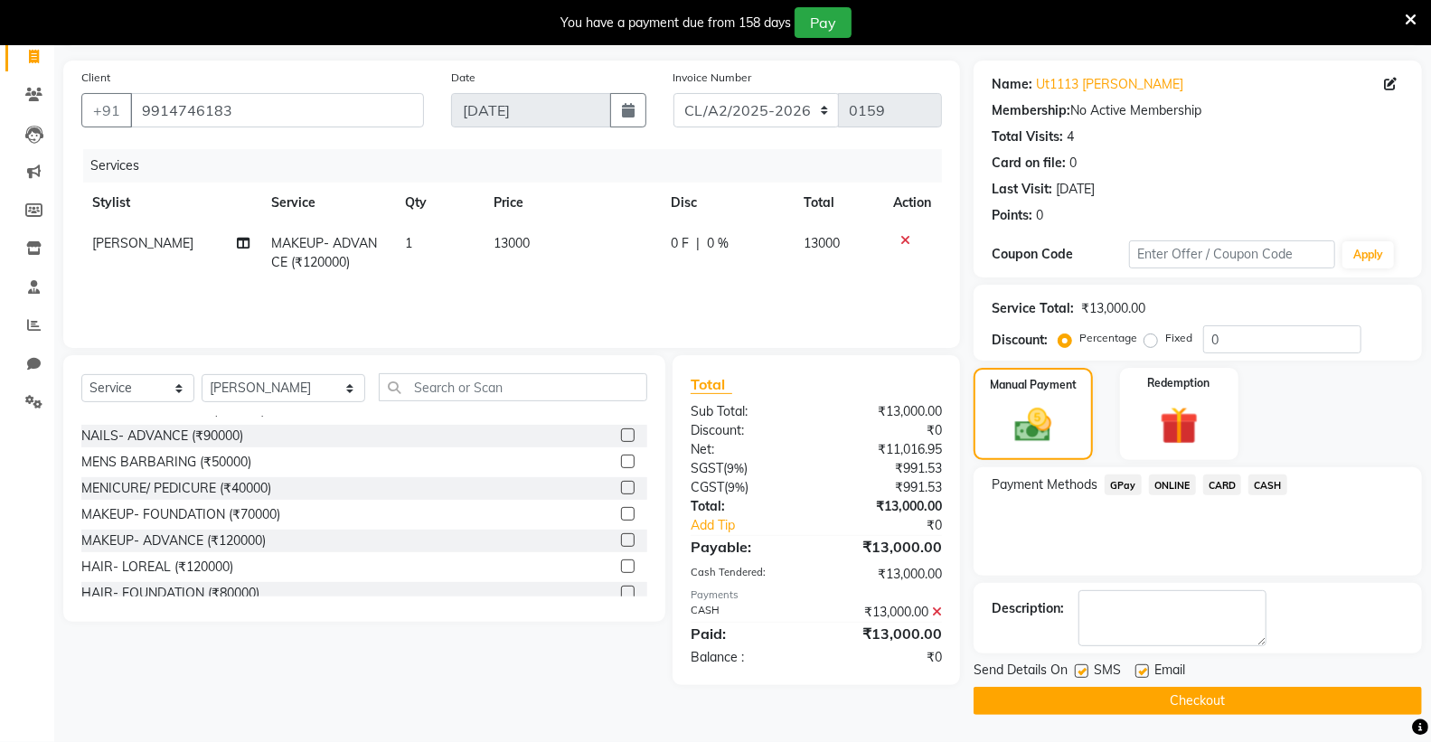
click at [1252, 702] on button "Checkout" at bounding box center [1198, 701] width 448 height 28
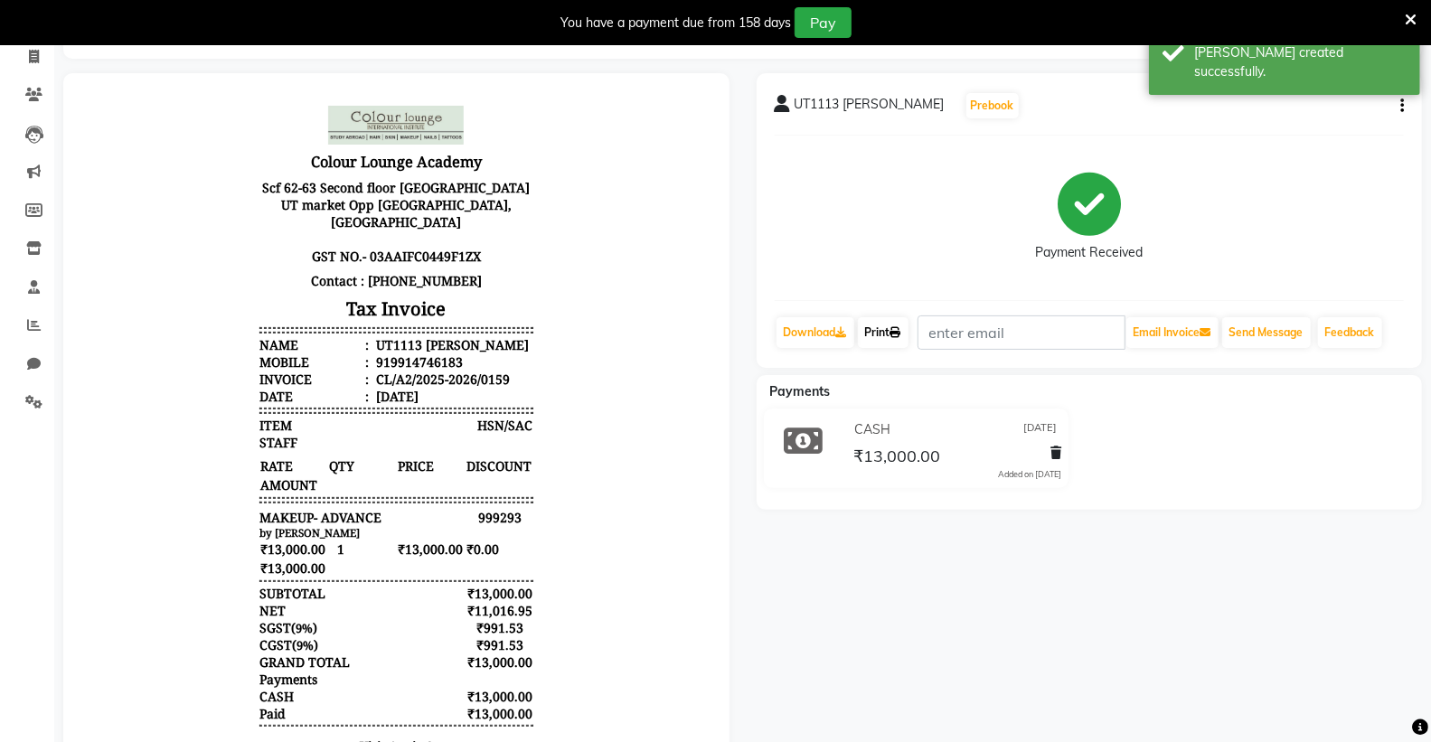
click at [889, 333] on link "Print" at bounding box center [883, 332] width 51 height 31
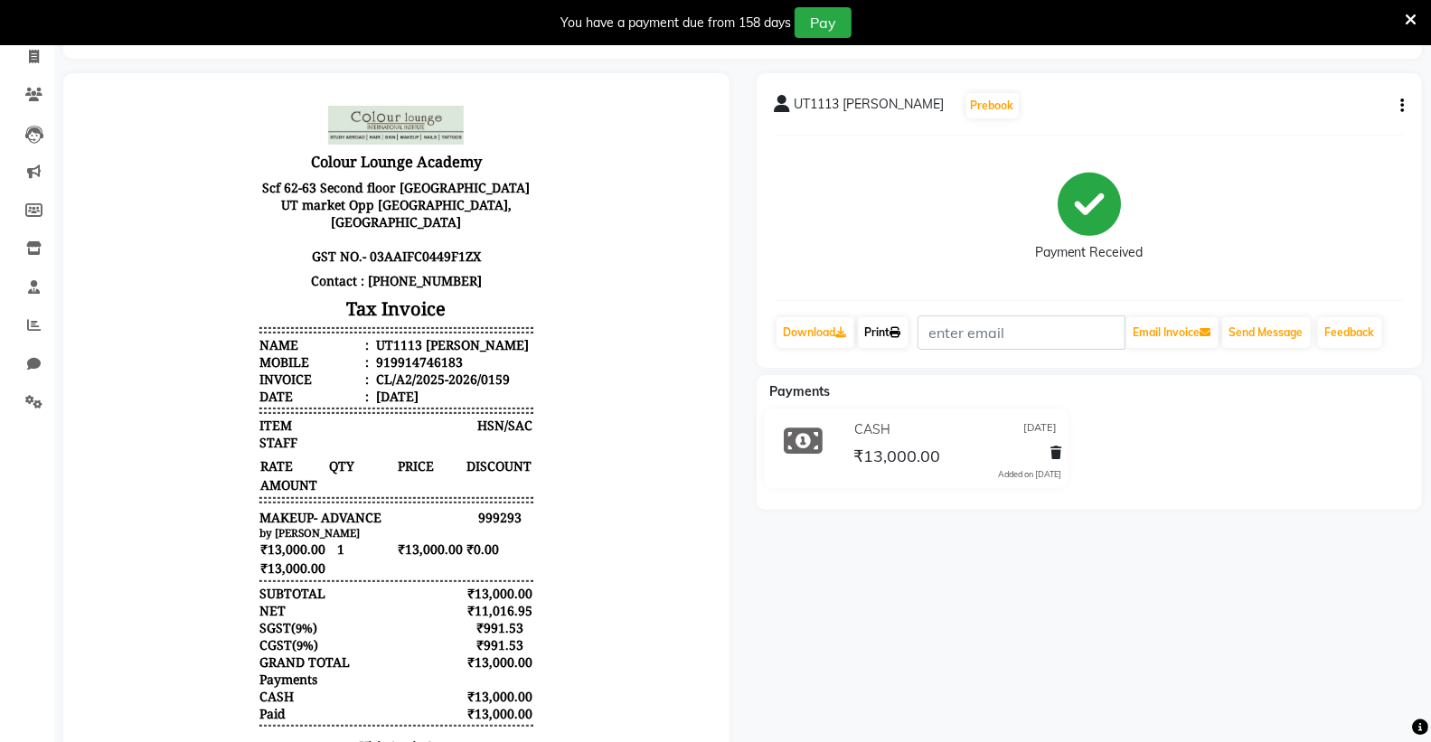
click at [887, 341] on link "Print" at bounding box center [883, 332] width 51 height 31
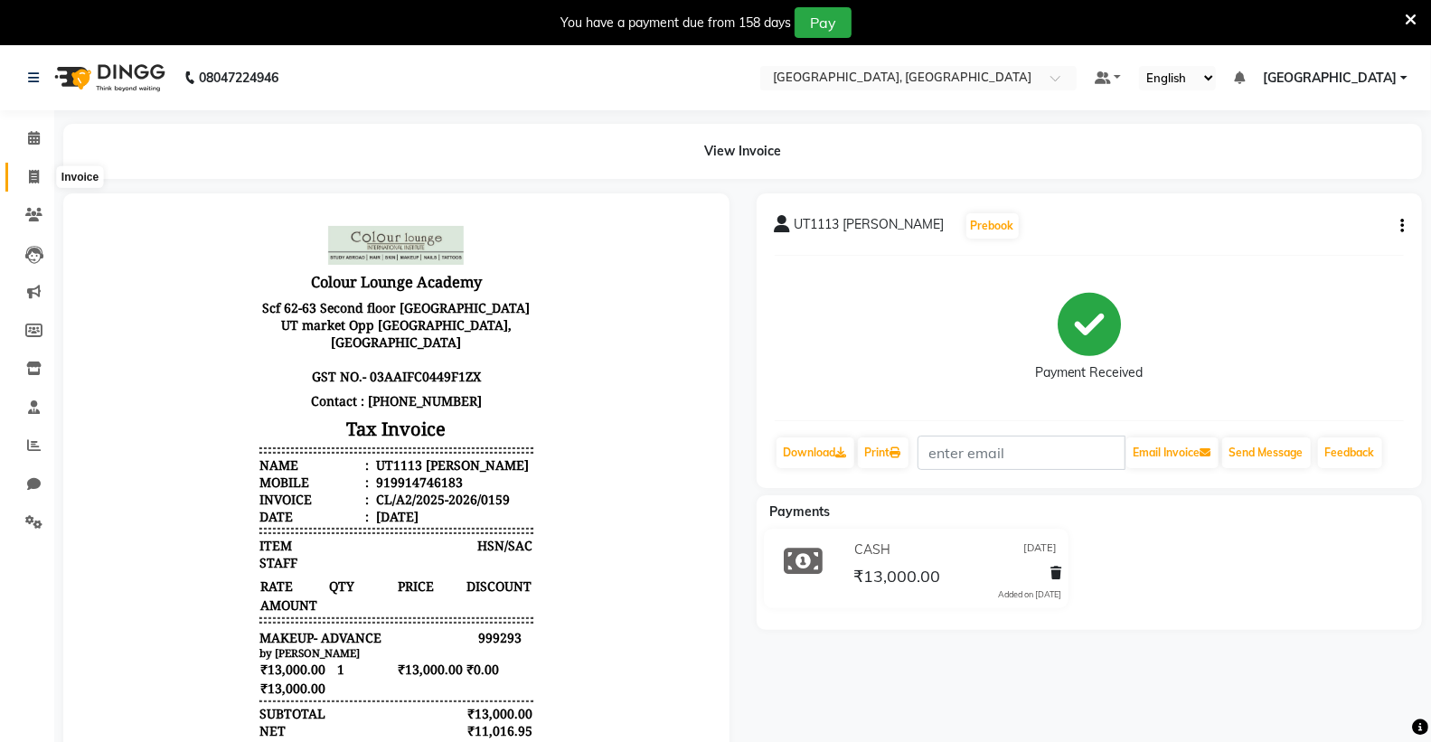
click at [30, 172] on icon at bounding box center [34, 177] width 10 height 14
select select "service"
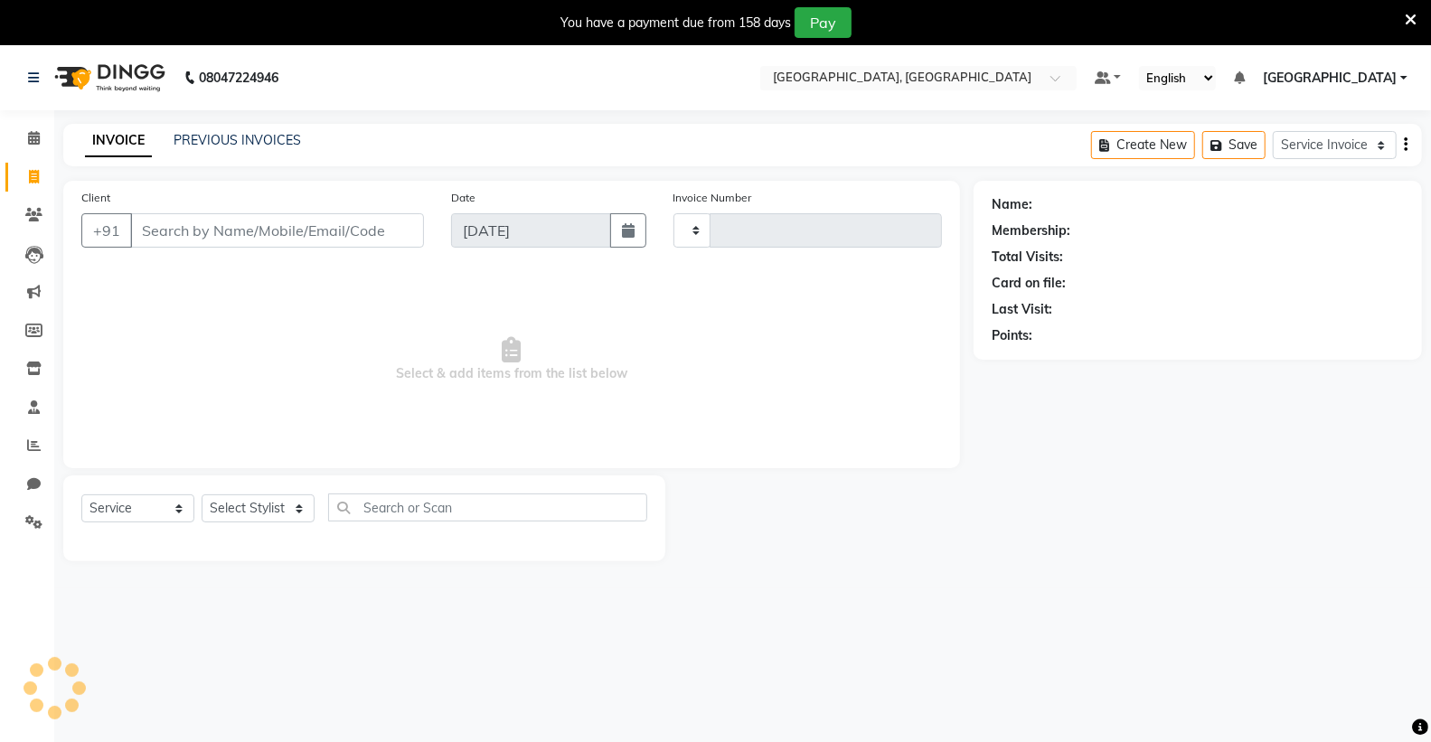
scroll to position [45, 0]
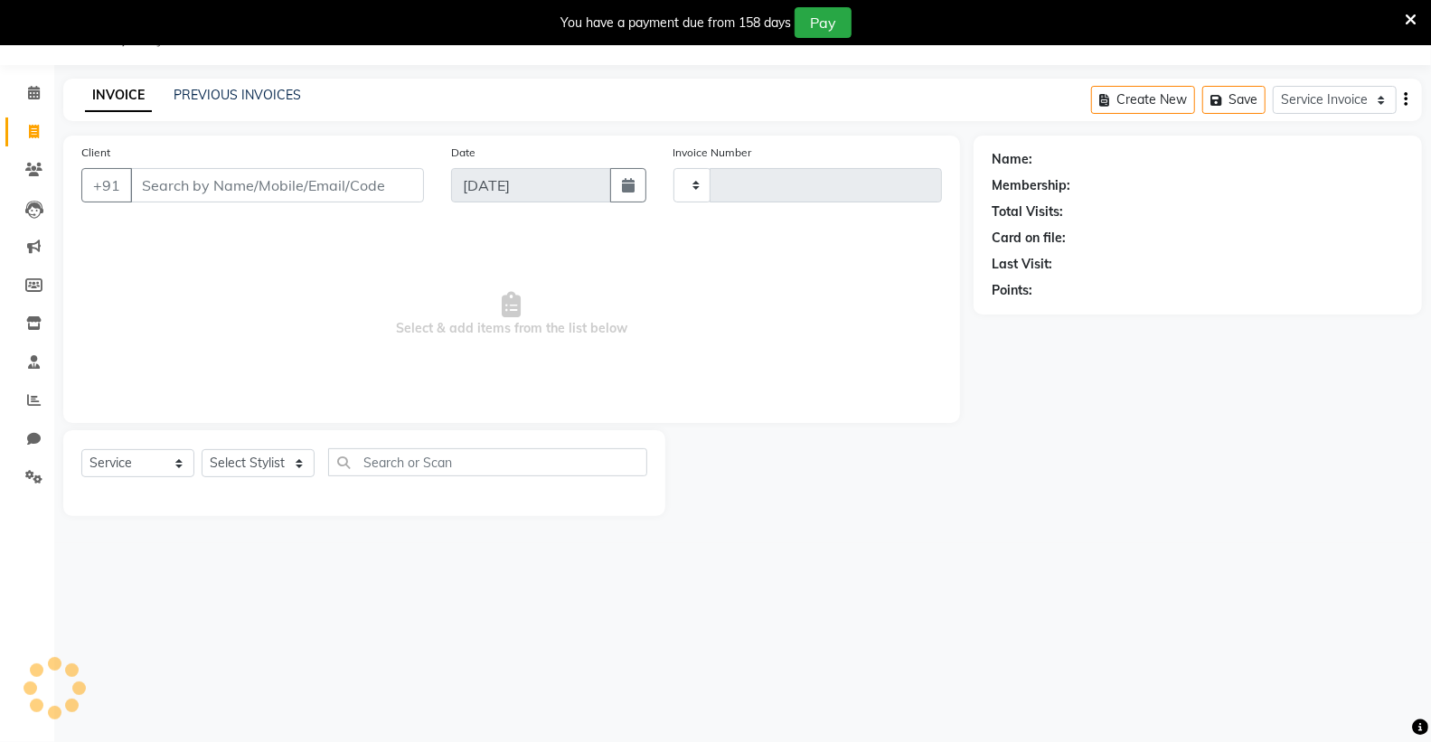
click at [221, 174] on input "Client" at bounding box center [277, 185] width 294 height 34
type input "980"
type input "0160"
select select "8017"
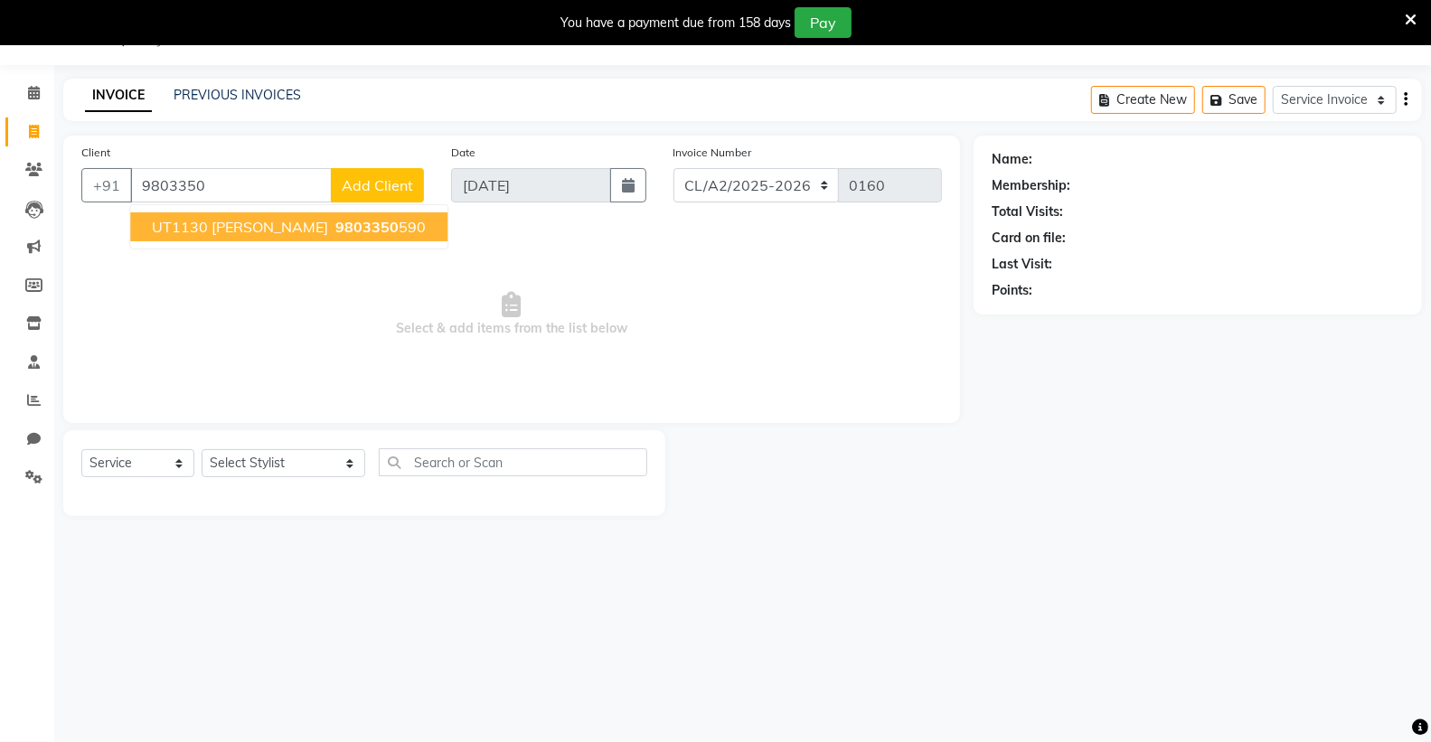
click at [254, 222] on span "UT1130 [PERSON_NAME]" at bounding box center [240, 227] width 176 height 18
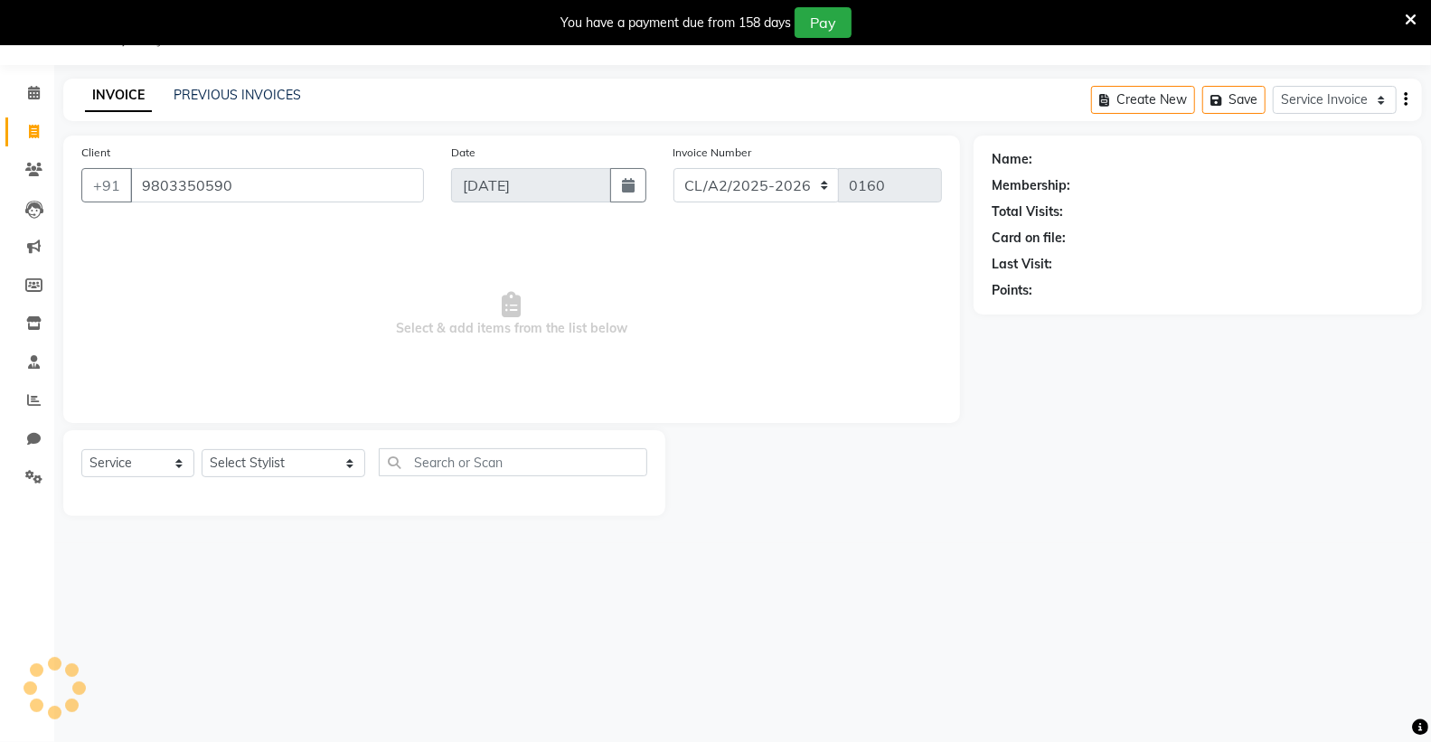
type input "9803350590"
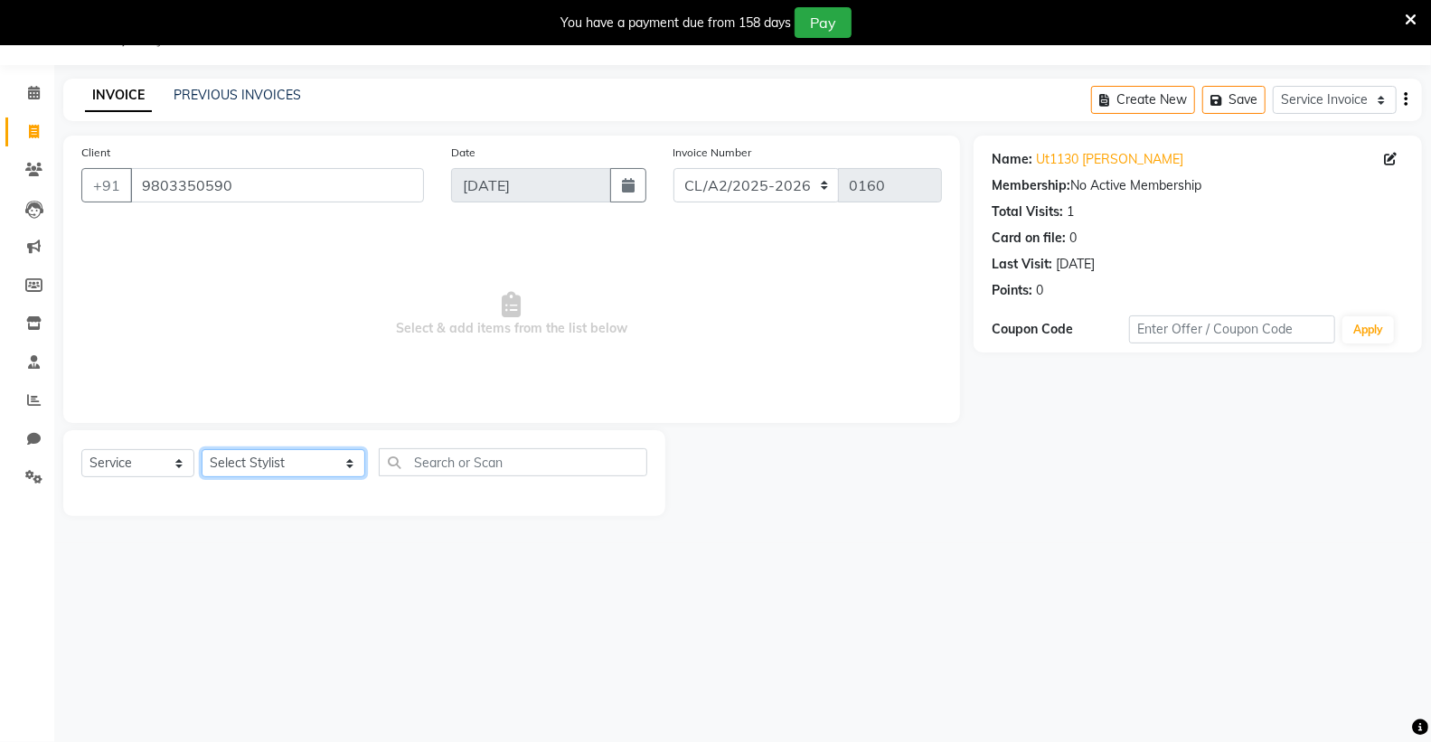
click at [263, 456] on select "Select Stylist Admin [PERSON_NAME] [PERSON_NAME] [PERSON_NAME] [PERSON_NAME] [P…" at bounding box center [284, 463] width 164 height 28
select select "72673"
click at [202, 450] on select "Select Stylist Admin [PERSON_NAME] [PERSON_NAME] [PERSON_NAME] [PERSON_NAME] [P…" at bounding box center [284, 463] width 164 height 28
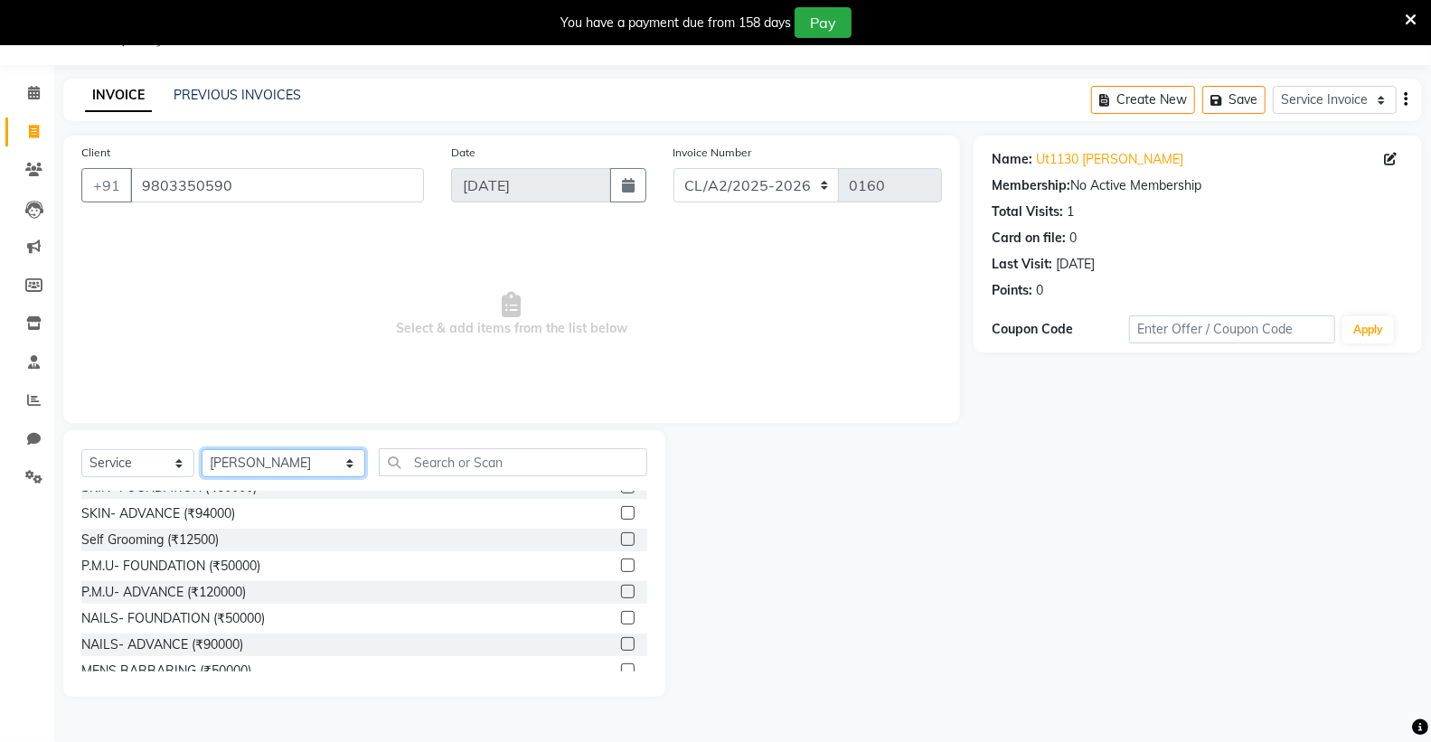
scroll to position [46, 0]
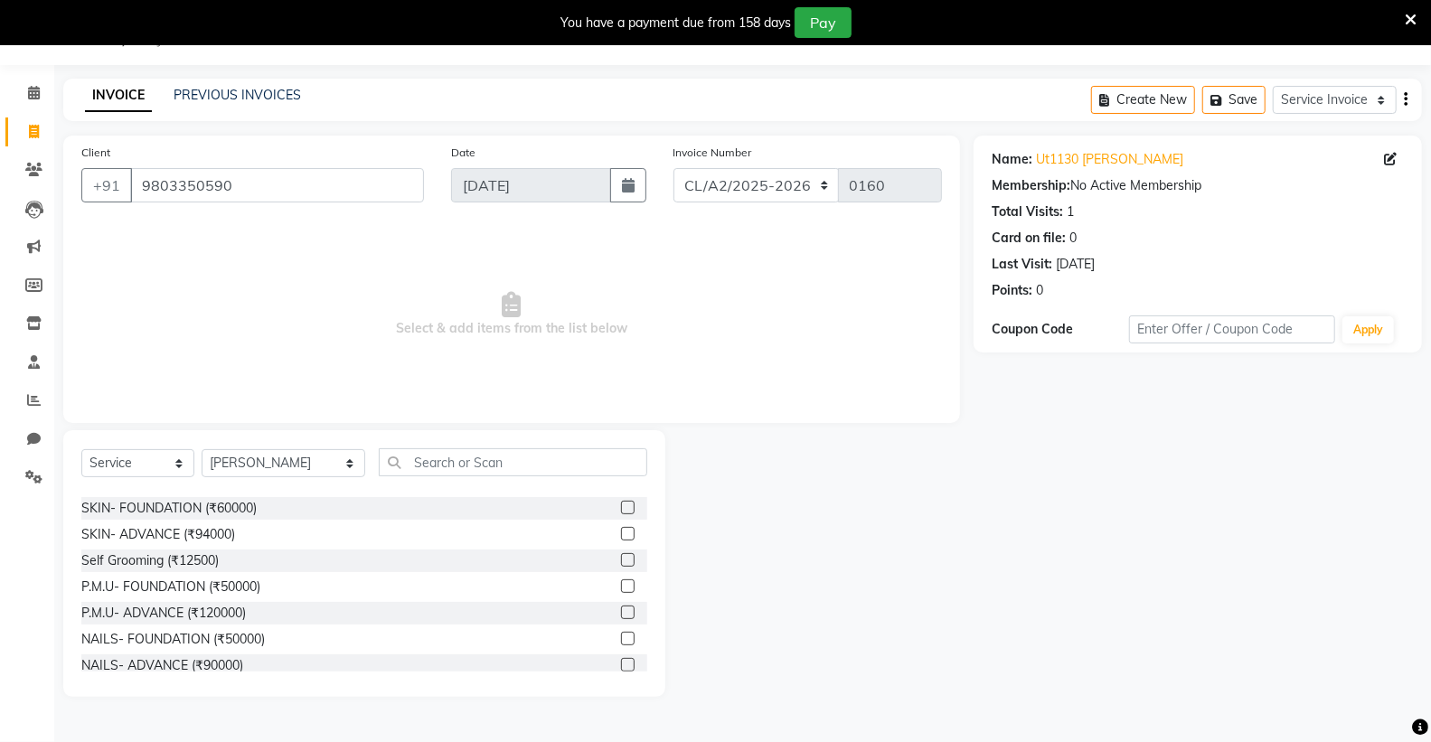
click at [264, 534] on div "SKIN- ADVANCE (₹94000)" at bounding box center [364, 534] width 566 height 23
click at [238, 530] on div "SKIN- ADVANCE (₹94000)" at bounding box center [364, 534] width 566 height 23
click at [112, 536] on div "SKIN- ADVANCE (₹94000)" at bounding box center [158, 534] width 154 height 19
checkbox input "false"
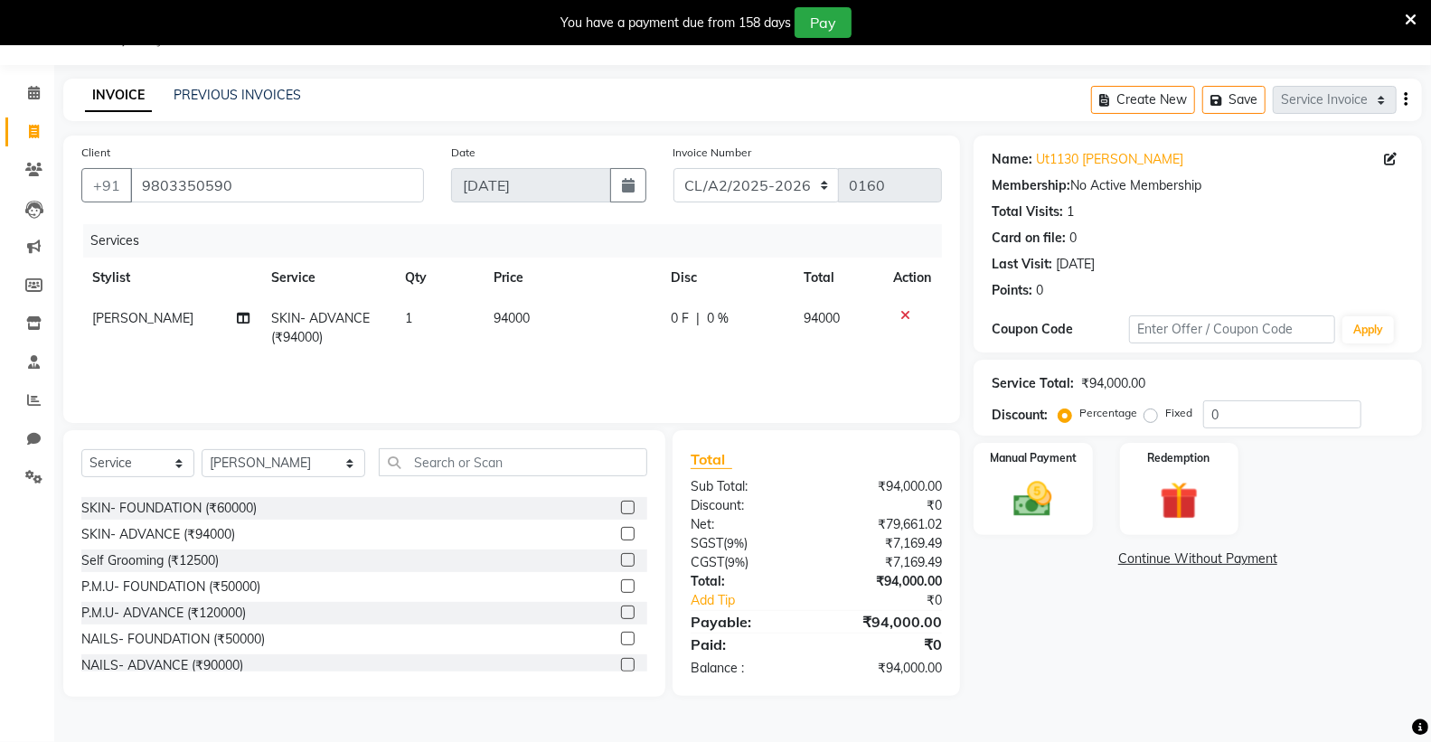
click at [510, 318] on span "94000" at bounding box center [512, 318] width 36 height 16
select select "72673"
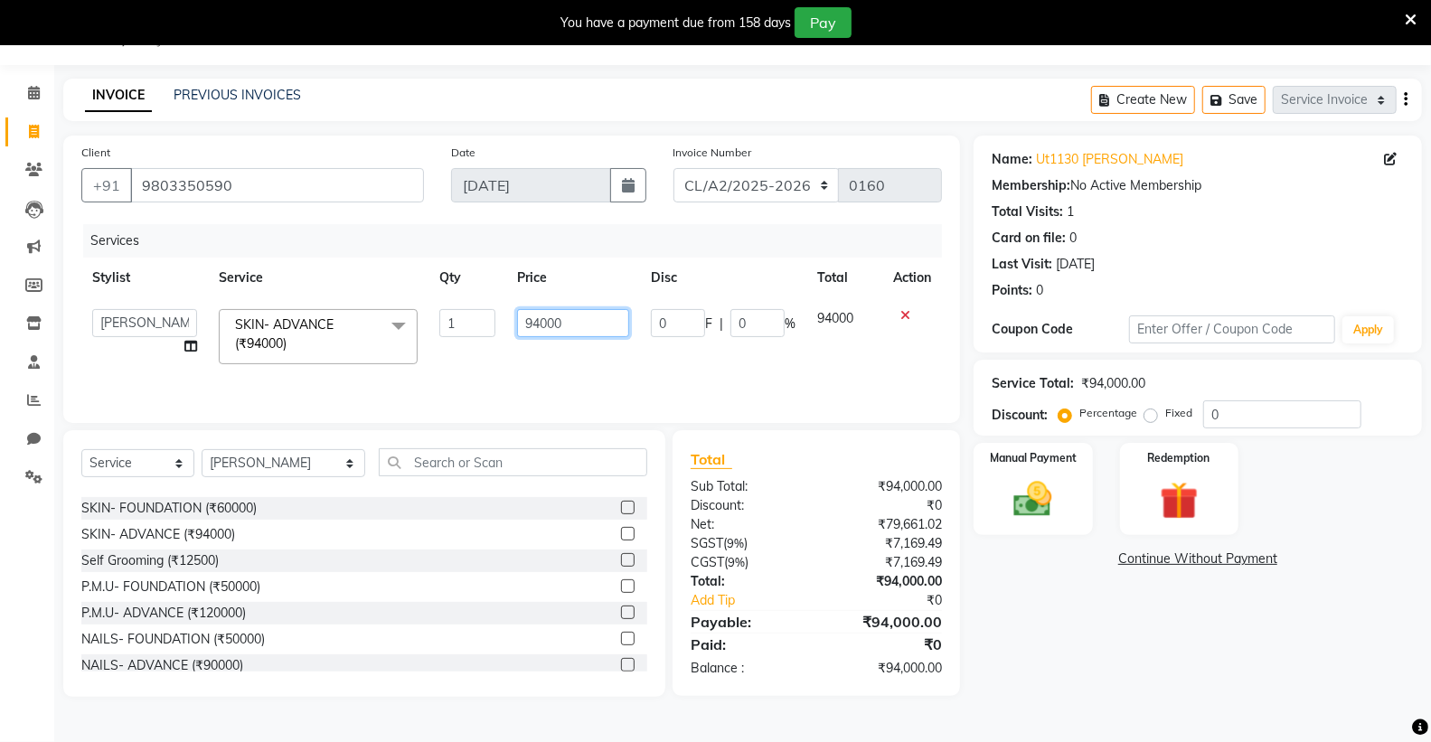
click at [546, 325] on input "94000" at bounding box center [573, 323] width 112 height 28
click at [536, 321] on input "94000" at bounding box center [573, 323] width 112 height 28
type input "20000"
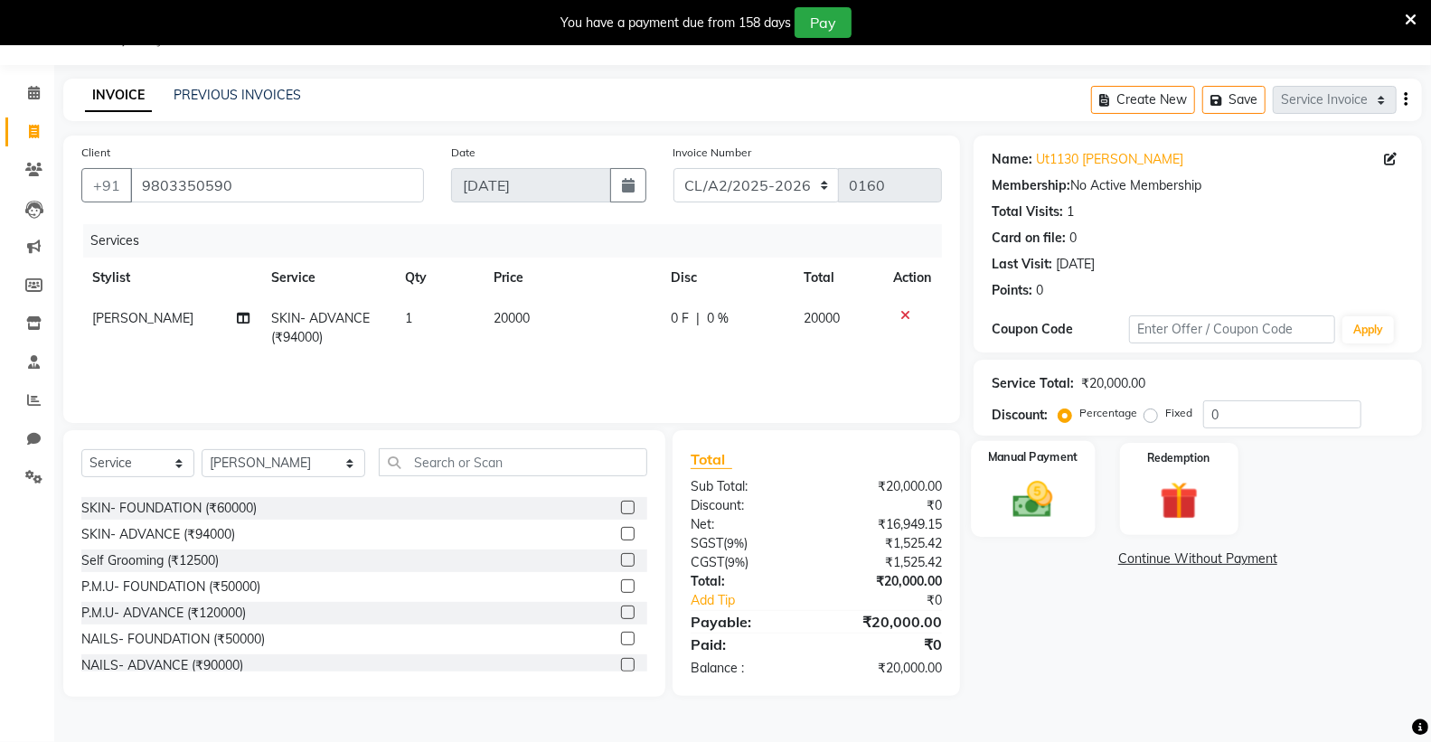
click at [1026, 483] on div "Manual Payment" at bounding box center [1033, 489] width 124 height 97
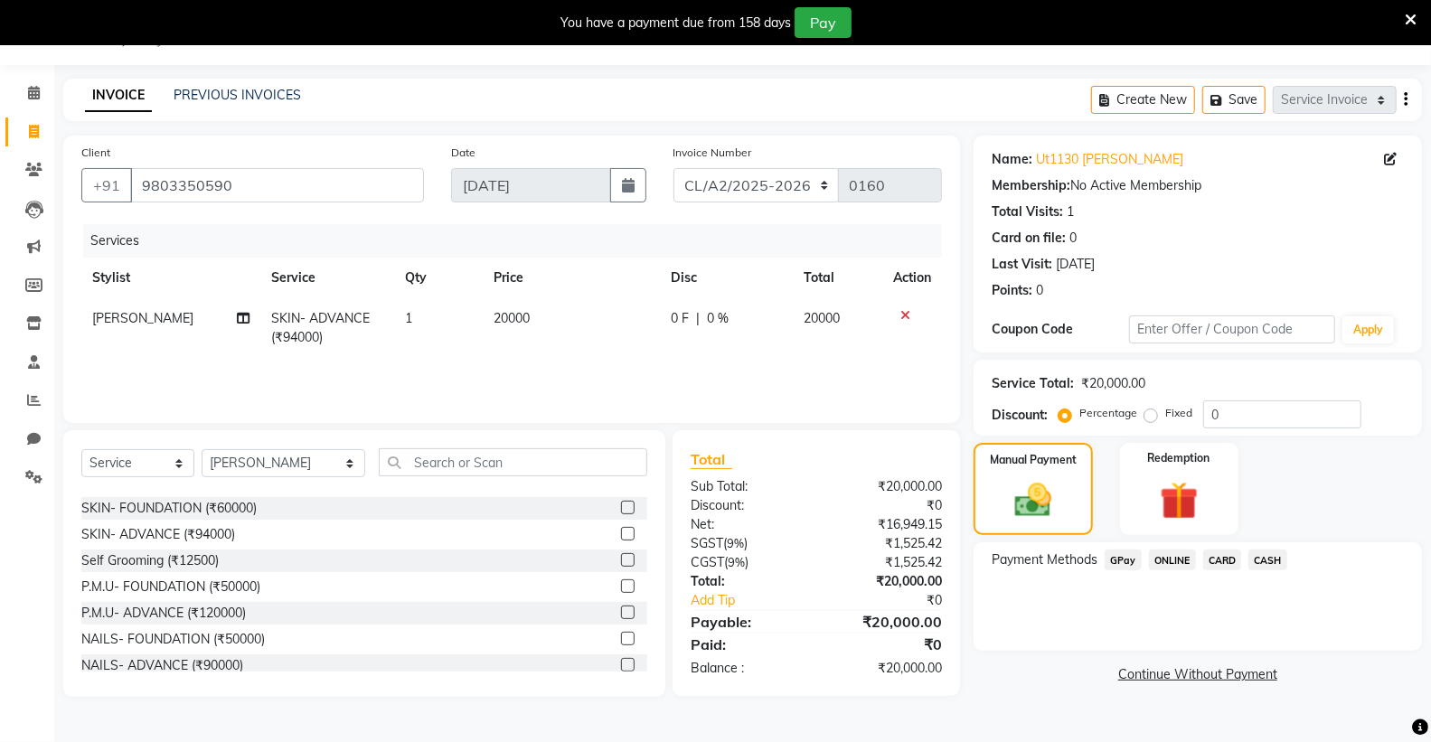
click at [1118, 561] on span "GPay" at bounding box center [1123, 560] width 37 height 21
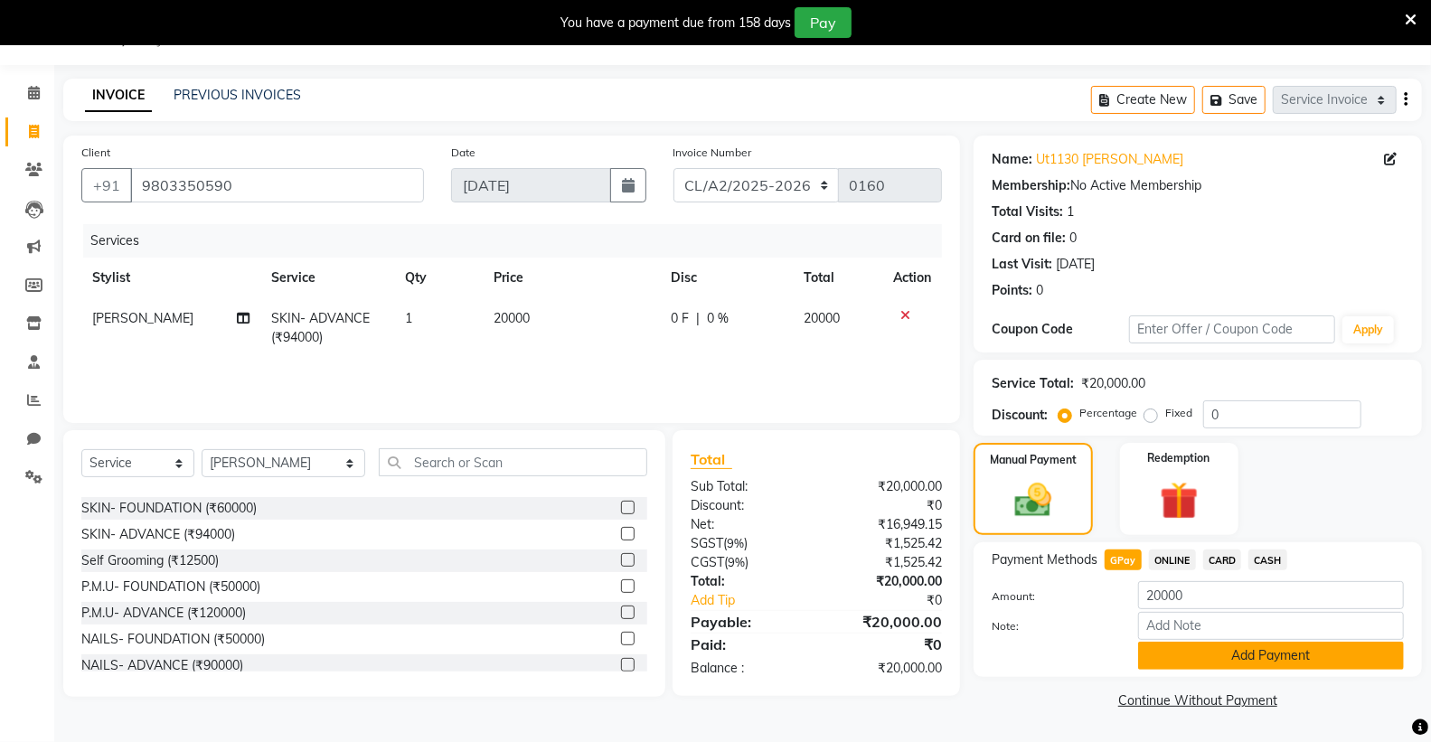
click at [1273, 661] on button "Add Payment" at bounding box center [1271, 656] width 266 height 28
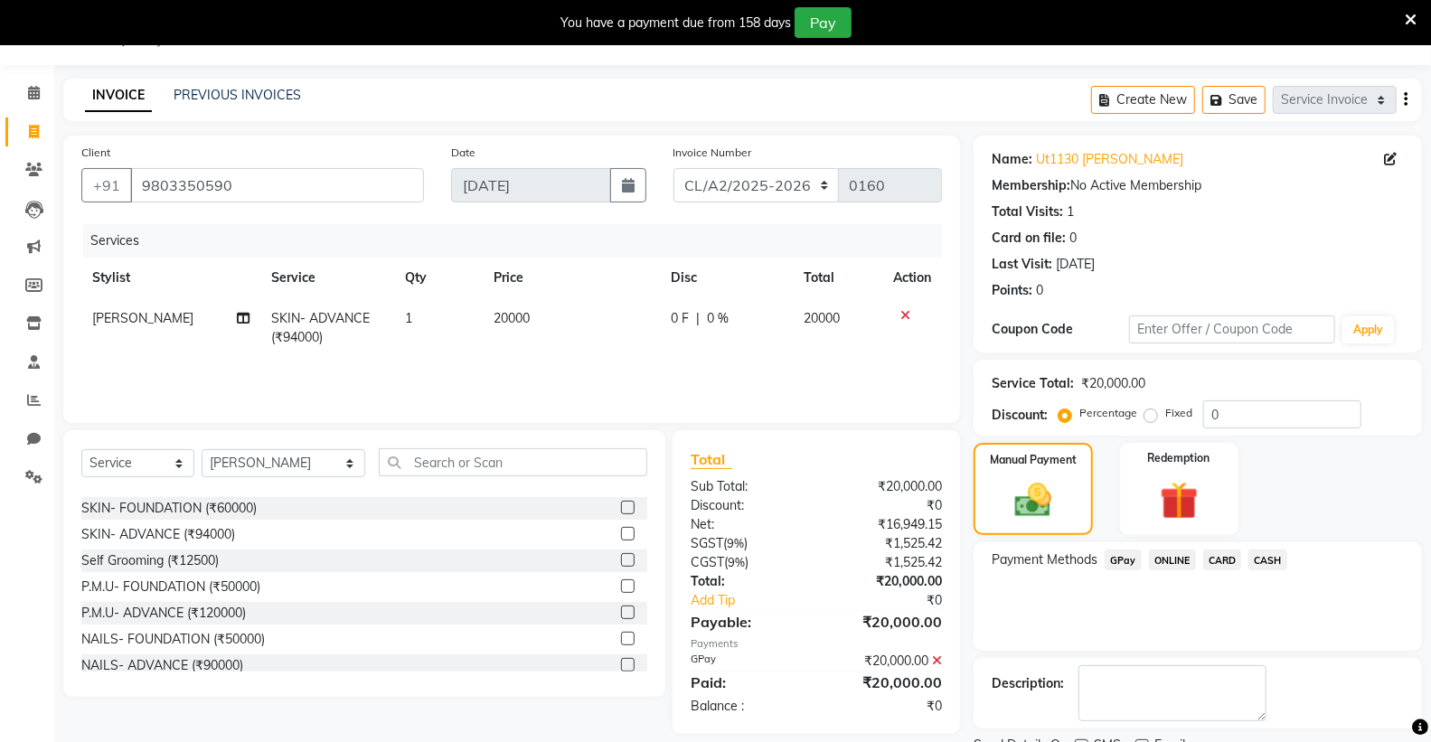
scroll to position [120, 0]
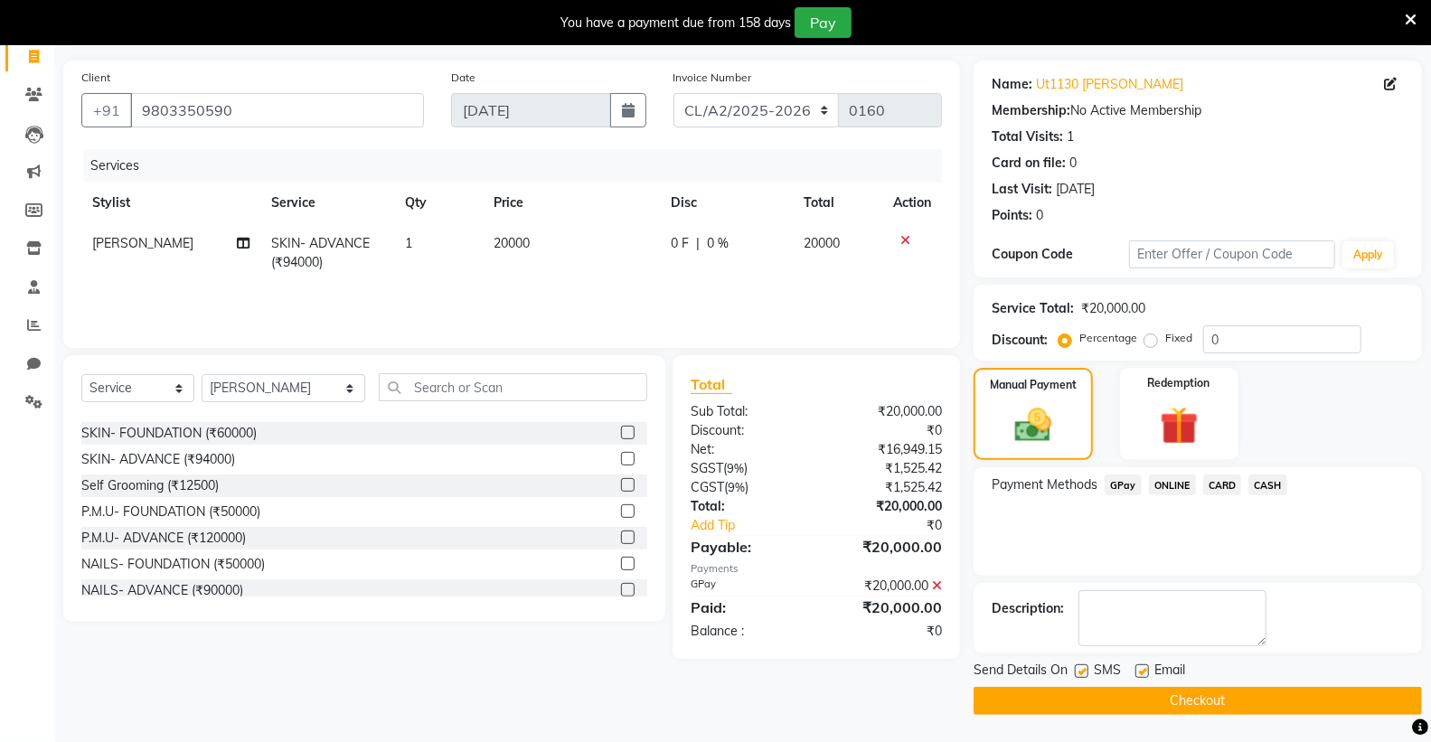
click at [1221, 697] on button "Checkout" at bounding box center [1198, 701] width 448 height 28
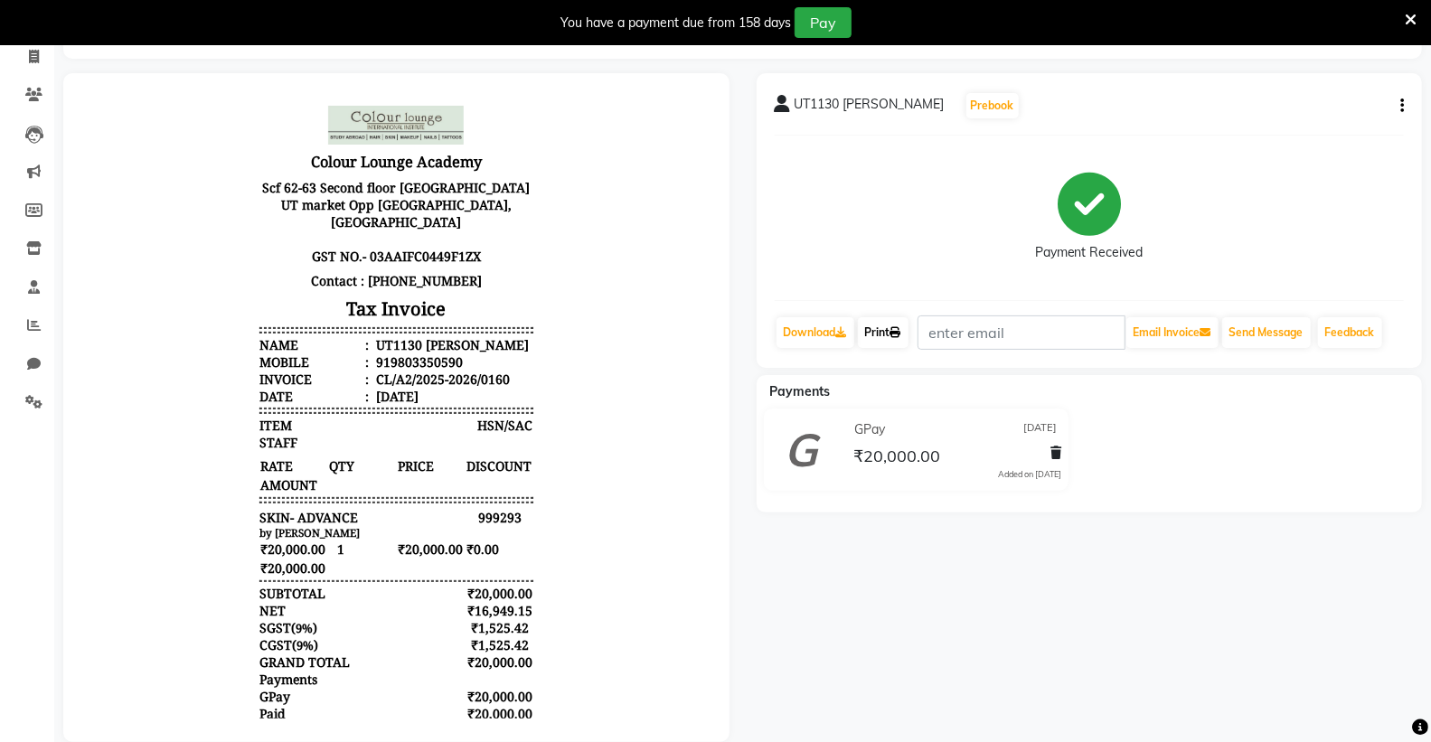
click at [889, 335] on link "Print" at bounding box center [883, 332] width 51 height 31
click at [882, 327] on link "Print" at bounding box center [883, 332] width 51 height 31
